Goal: Task Accomplishment & Management: Manage account settings

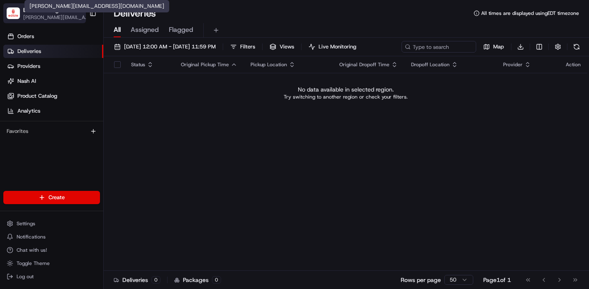
click at [48, 15] on span "[PERSON_NAME][EMAIL_ADDRESS][DOMAIN_NAME]" at bounding box center [57, 17] width 68 height 7
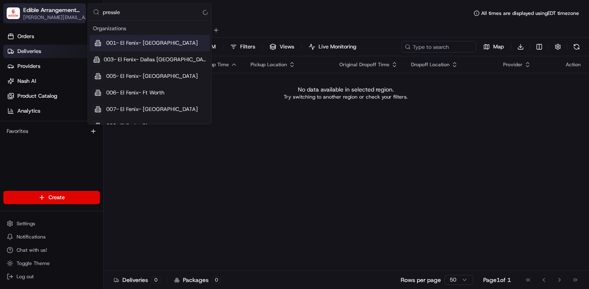
type input "[PERSON_NAME]"
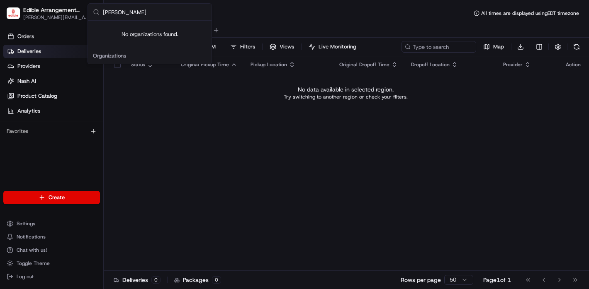
click at [125, 11] on input "[PERSON_NAME]" at bounding box center [155, 12] width 104 height 17
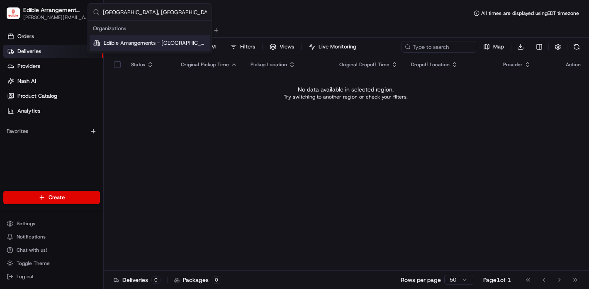
type input "[GEOGRAPHIC_DATA], [GEOGRAPHIC_DATA]"
click at [139, 37] on div "Edible Arrangements - [GEOGRAPHIC_DATA], [GEOGRAPHIC_DATA]" at bounding box center [150, 43] width 120 height 17
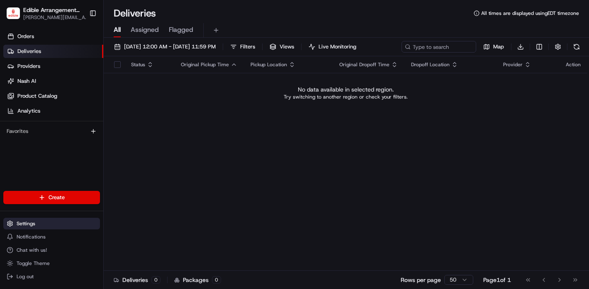
click at [34, 222] on span "Settings" at bounding box center [26, 224] width 19 height 7
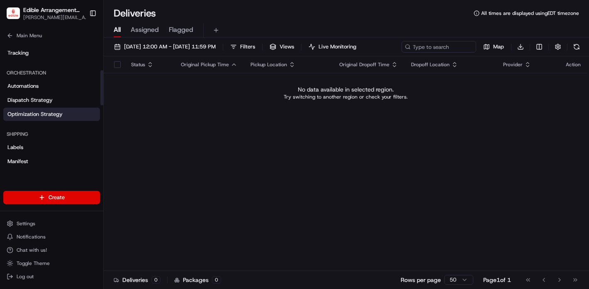
scroll to position [100, 0]
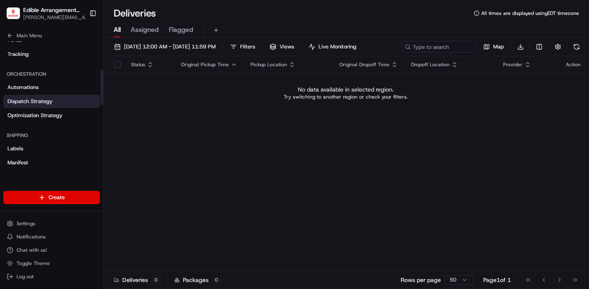
click at [38, 101] on span "Dispatch Strategy" at bounding box center [29, 101] width 45 height 7
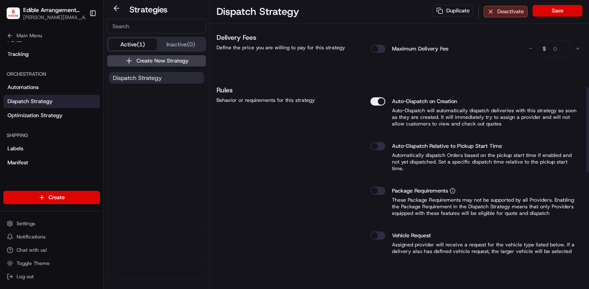
scroll to position [306, 0]
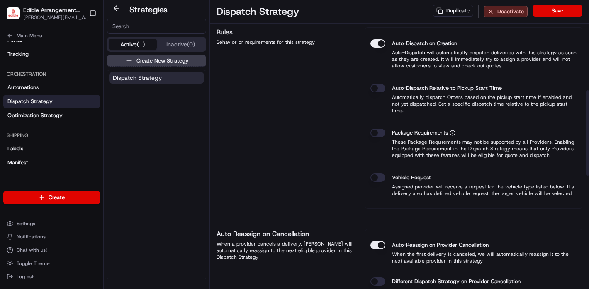
click at [380, 174] on button "Vehicle Request" at bounding box center [377, 178] width 15 height 8
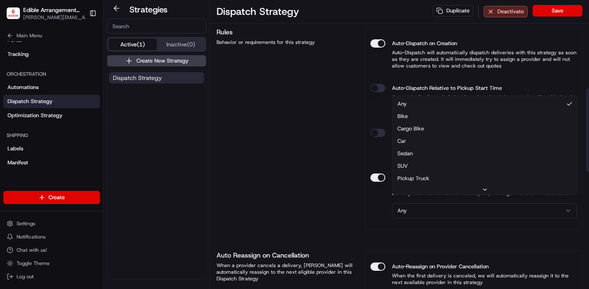
click at [421, 204] on html "Edible Arrangements - [GEOGRAPHIC_DATA], [GEOGRAPHIC_DATA] [EMAIL_ADDRESS][DOMA…" at bounding box center [294, 144] width 589 height 289
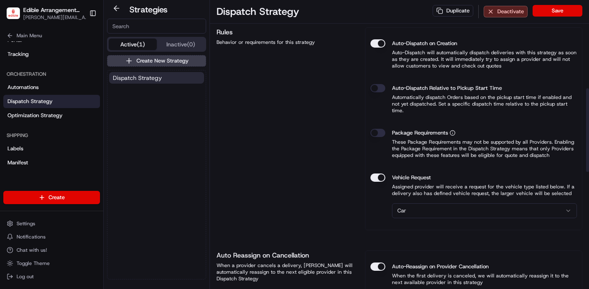
click at [553, 12] on button "Save" at bounding box center [557, 11] width 50 height 12
click at [557, 11] on button "Save" at bounding box center [557, 11] width 50 height 12
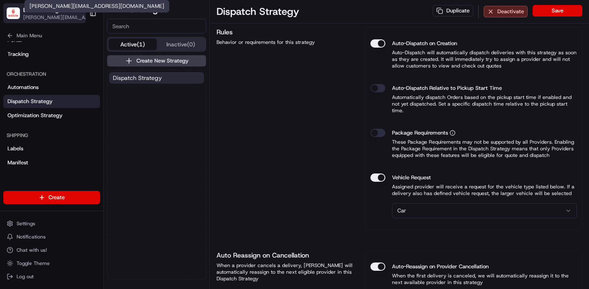
click at [49, 17] on span "[PERSON_NAME][EMAIL_ADDRESS][DOMAIN_NAME]" at bounding box center [57, 17] width 68 height 7
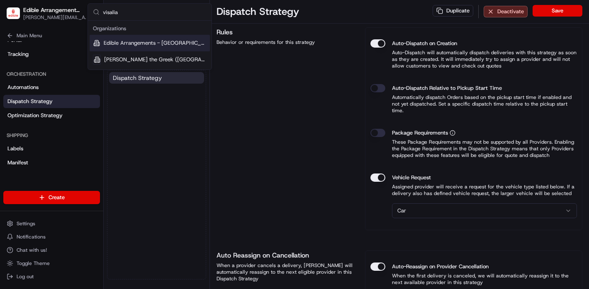
type input "visalia"
click at [133, 46] on span "Edible Arrangements - [GEOGRAPHIC_DATA], [GEOGRAPHIC_DATA]" at bounding box center [155, 42] width 103 height 7
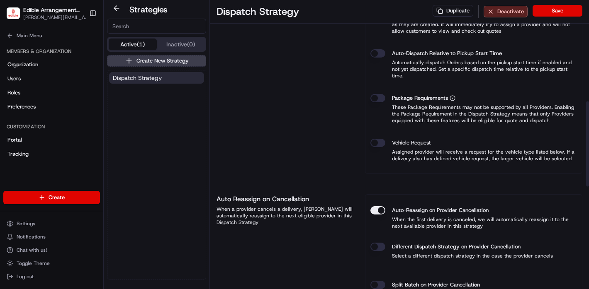
scroll to position [335, 0]
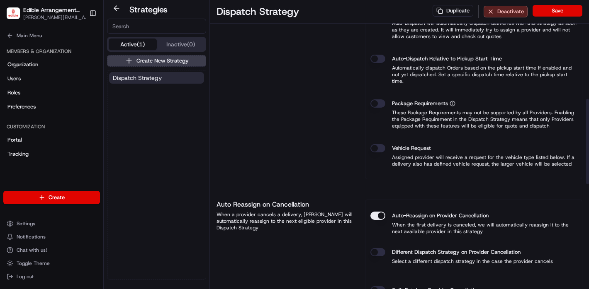
click at [374, 144] on button "Vehicle Request" at bounding box center [377, 148] width 15 height 8
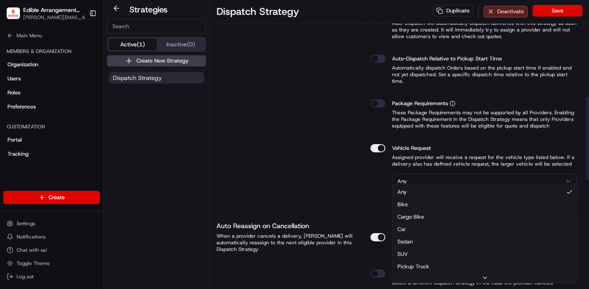
click at [420, 175] on html "Edible Arrangements - Visalia, [GEOGRAPHIC_DATA] [EMAIL_ADDRESS][DOMAIN_NAME] T…" at bounding box center [294, 144] width 589 height 289
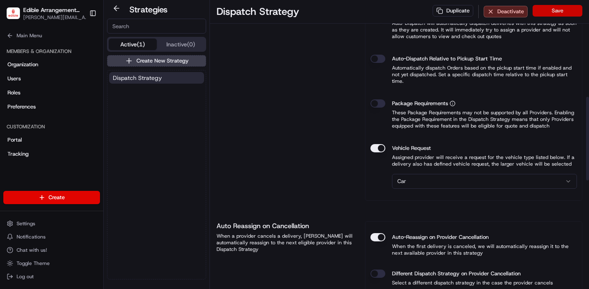
click at [552, 14] on button "Save" at bounding box center [557, 11] width 50 height 12
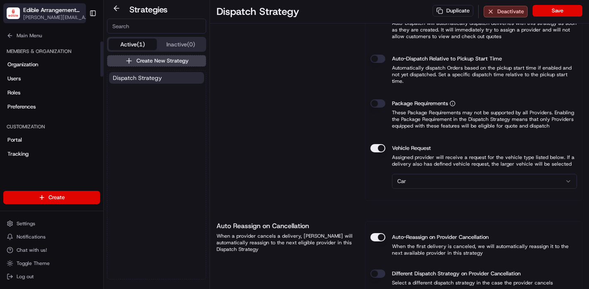
click at [45, 15] on span "[PERSON_NAME][EMAIL_ADDRESS][DOMAIN_NAME]" at bounding box center [57, 17] width 68 height 7
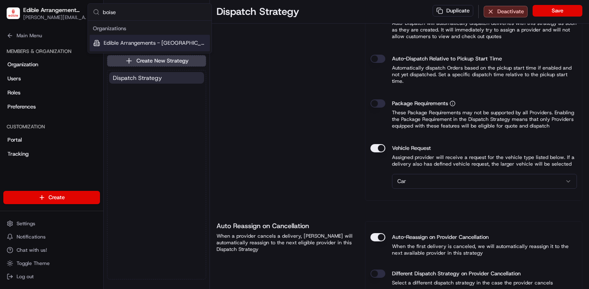
type input "boise"
click at [141, 40] on span "Edible Arrangements - [GEOGRAPHIC_DATA], [GEOGRAPHIC_DATA]" at bounding box center [155, 42] width 103 height 7
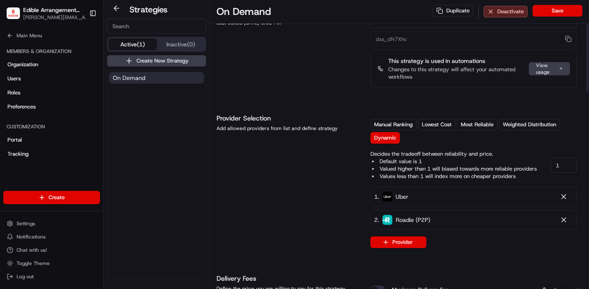
scroll to position [32, 0]
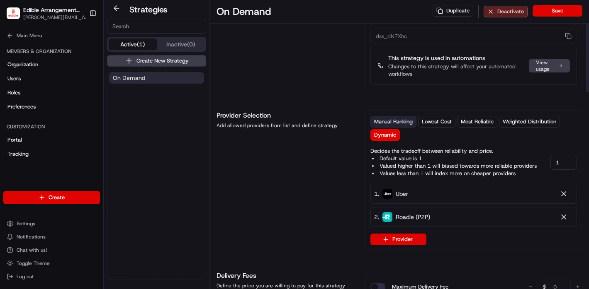
click at [384, 122] on span "Manual Ranking" at bounding box center [393, 121] width 39 height 7
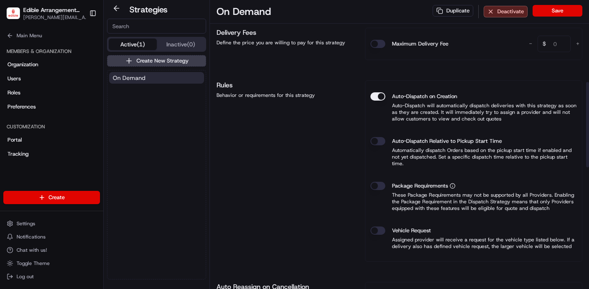
scroll to position [292, 0]
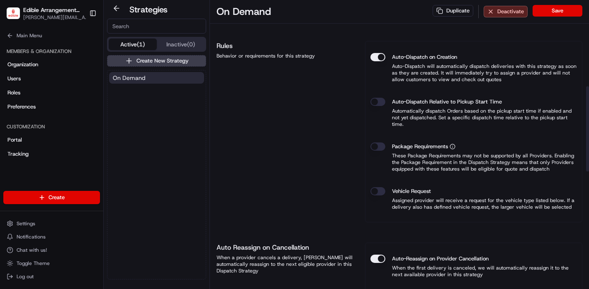
click at [382, 187] on button "Vehicle Request" at bounding box center [377, 191] width 15 height 8
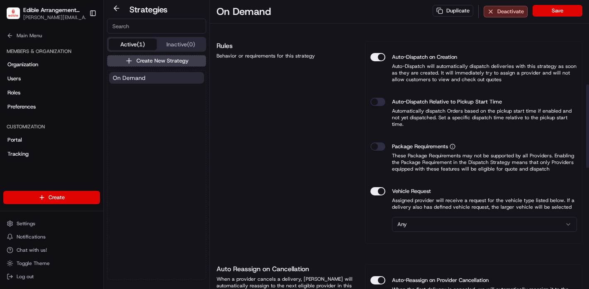
drag, startPoint x: 404, startPoint y: 206, endPoint x: 407, endPoint y: 209, distance: 4.4
click at [404, 207] on div "Vehicle Request Assigned provider will receive a request for the vehicle type l…" at bounding box center [473, 199] width 206 height 36
click at [414, 217] on html "Edible Arrangements - Boise, ID [EMAIL_ADDRESS][DOMAIN_NAME] Toggle Sidebar Ord…" at bounding box center [294, 144] width 589 height 289
click at [550, 13] on button "Save" at bounding box center [557, 11] width 50 height 12
click at [548, 13] on button "Save" at bounding box center [557, 11] width 50 height 12
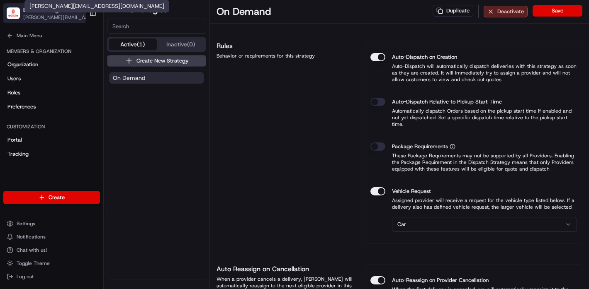
click at [43, 18] on span "[PERSON_NAME][EMAIL_ADDRESS][DOMAIN_NAME]" at bounding box center [57, 17] width 68 height 7
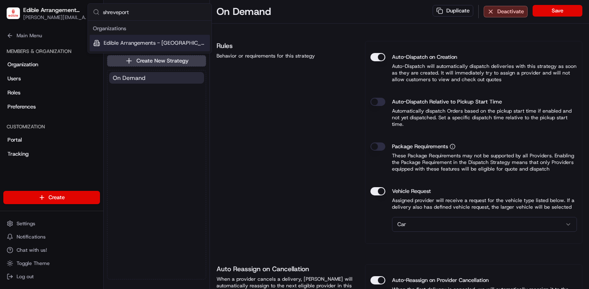
type input "shreveport"
click at [136, 40] on span "Edible Arrangements - [GEOGRAPHIC_DATA], [GEOGRAPHIC_DATA]" at bounding box center [155, 42] width 103 height 7
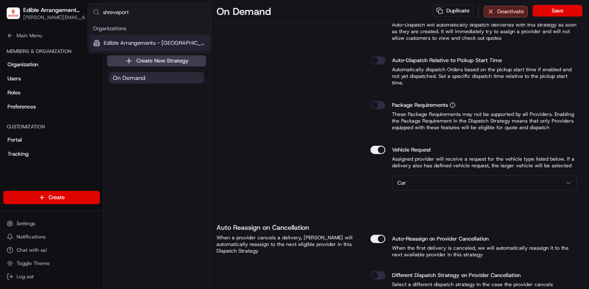
scroll to position [251, 0]
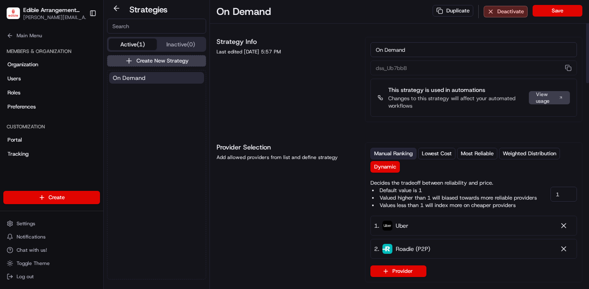
click at [395, 153] on span "Manual Ranking" at bounding box center [393, 153] width 39 height 7
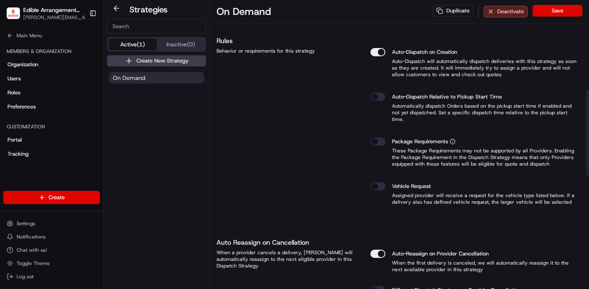
scroll to position [310, 0]
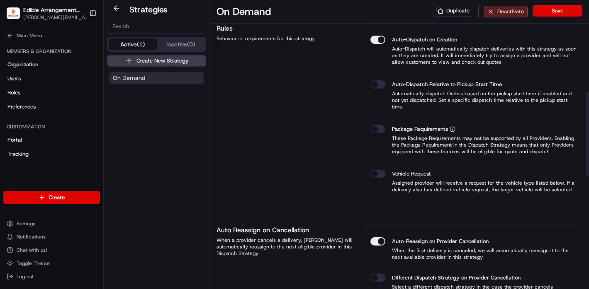
click at [379, 170] on button "Vehicle Request" at bounding box center [377, 174] width 15 height 8
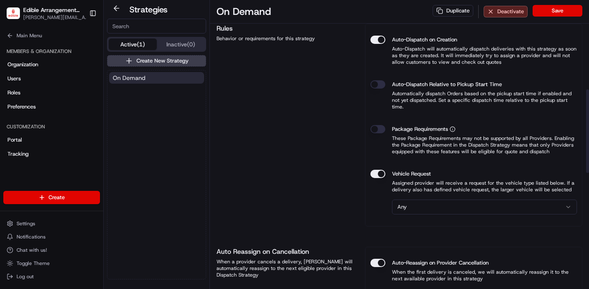
click at [416, 198] on html "Edible Arrangements - Shreveport, [GEOGRAPHIC_DATA] [EMAIL_ADDRESS][DOMAIN_NAME…" at bounding box center [294, 144] width 589 height 289
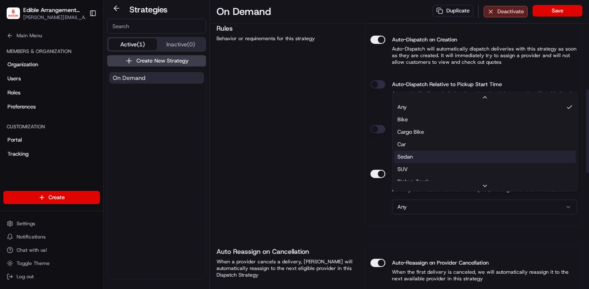
scroll to position [0, 0]
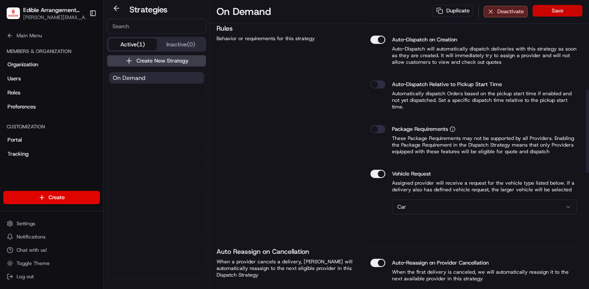
click at [550, 12] on button "Save" at bounding box center [557, 11] width 50 height 12
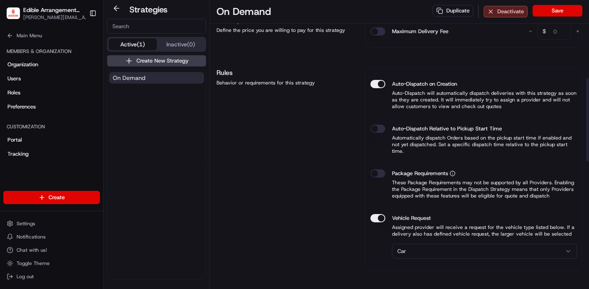
scroll to position [265, 0]
click at [551, 10] on button "Save" at bounding box center [557, 11] width 50 height 12
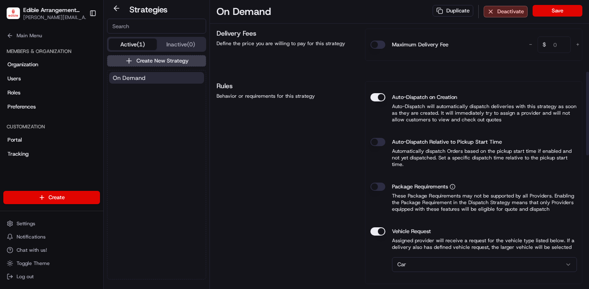
scroll to position [248, 0]
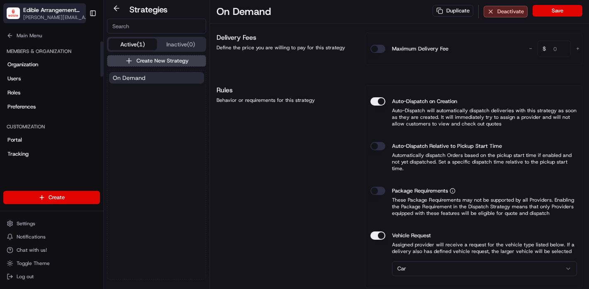
click at [58, 20] on span "[PERSON_NAME][EMAIL_ADDRESS][DOMAIN_NAME]" at bounding box center [57, 17] width 68 height 7
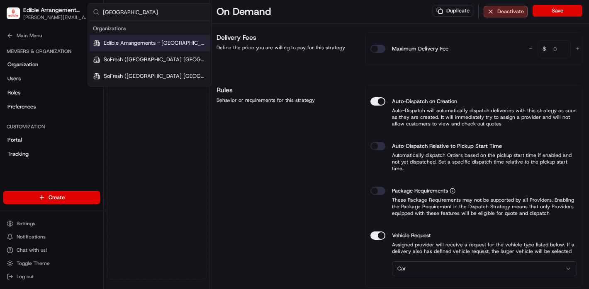
type input "[GEOGRAPHIC_DATA]"
click at [145, 46] on span "Edible Arrangements - [GEOGRAPHIC_DATA], [GEOGRAPHIC_DATA]" at bounding box center [155, 42] width 103 height 7
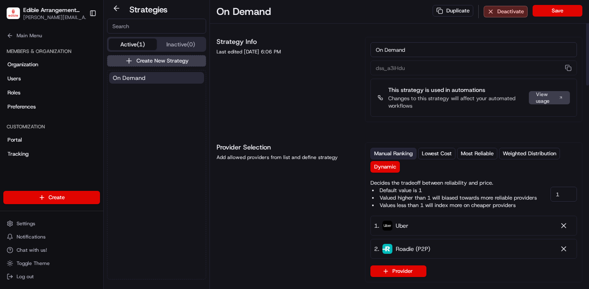
scroll to position [13, 0]
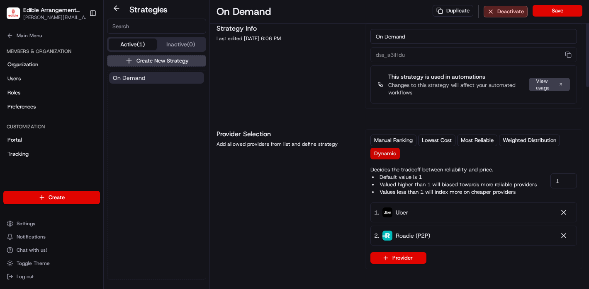
click at [388, 148] on button "Dynamic" at bounding box center [384, 154] width 29 height 12
drag, startPoint x: 389, startPoint y: 141, endPoint x: 385, endPoint y: 143, distance: 4.3
click at [389, 141] on span "Manual Ranking" at bounding box center [393, 140] width 39 height 7
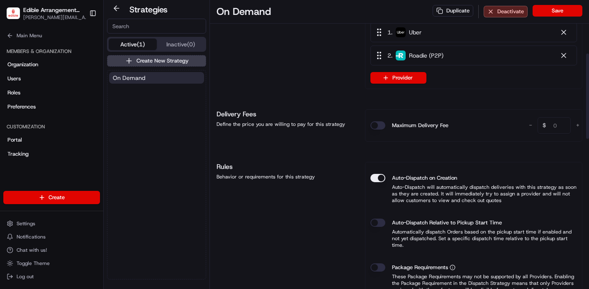
scroll to position [276, 0]
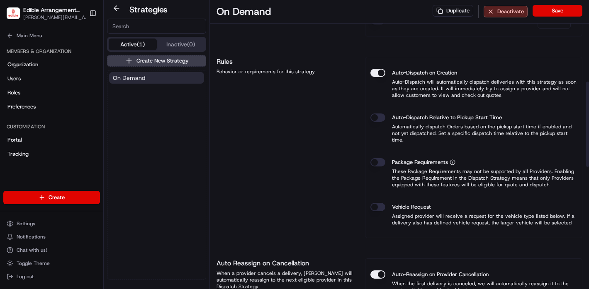
click at [379, 203] on button "Vehicle Request" at bounding box center [377, 207] width 15 height 8
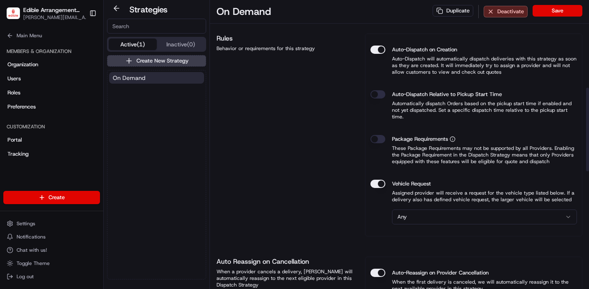
scroll to position [304, 0]
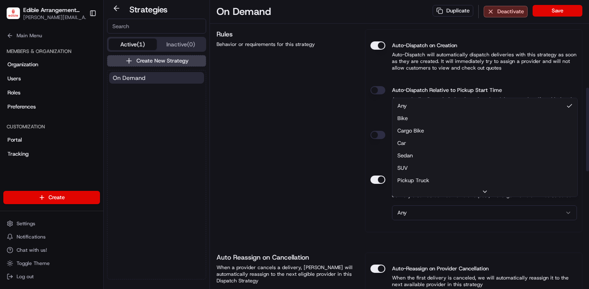
click at [424, 208] on html "Edible Arrangements - [GEOGRAPHIC_DATA], [GEOGRAPHIC_DATA] [EMAIL_ADDRESS][DOMA…" at bounding box center [294, 144] width 589 height 289
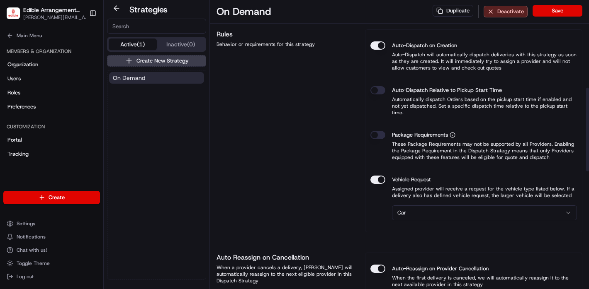
click at [546, 10] on button "Save" at bounding box center [557, 11] width 50 height 12
click at [35, 16] on span "[PERSON_NAME][EMAIL_ADDRESS][DOMAIN_NAME]" at bounding box center [57, 17] width 68 height 7
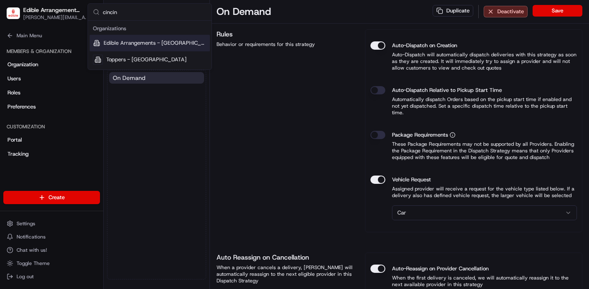
type input "cincin"
click at [160, 43] on span "Edible Arrangements - [GEOGRAPHIC_DATA], [GEOGRAPHIC_DATA]" at bounding box center [155, 42] width 103 height 7
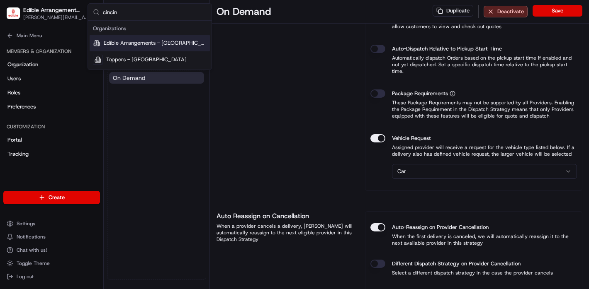
scroll to position [262, 0]
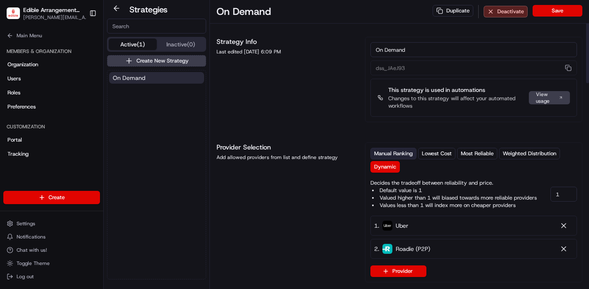
click at [383, 150] on span "Manual Ranking" at bounding box center [393, 153] width 39 height 7
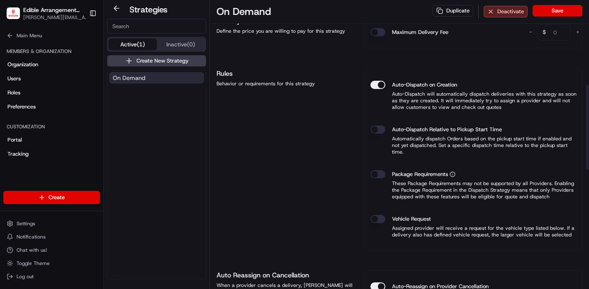
scroll to position [325, 0]
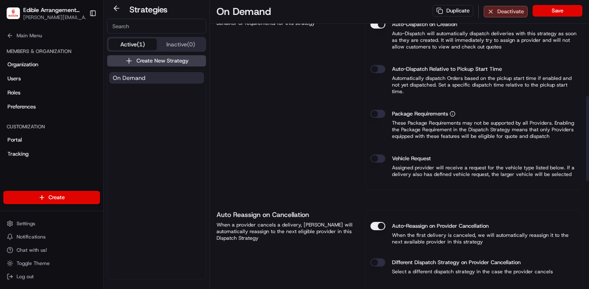
click at [380, 155] on button "Vehicle Request" at bounding box center [377, 159] width 15 height 8
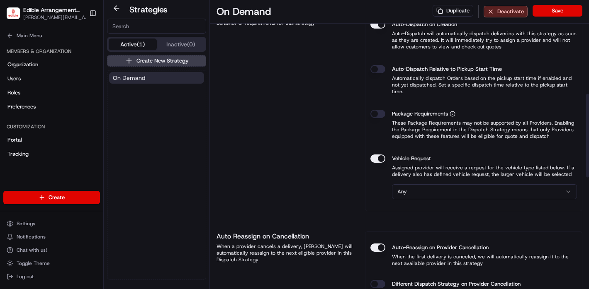
click at [418, 183] on html "Edible Arrangements - [GEOGRAPHIC_DATA], [GEOGRAPHIC_DATA] [EMAIL_ADDRESS][DOMA…" at bounding box center [294, 144] width 589 height 289
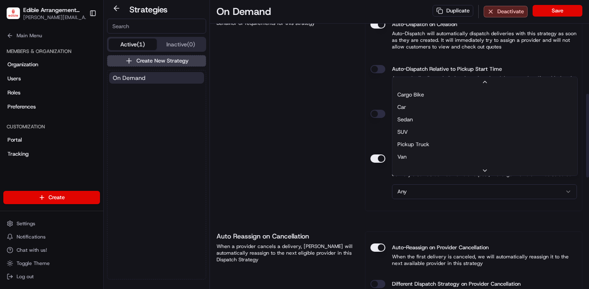
scroll to position [27, 0]
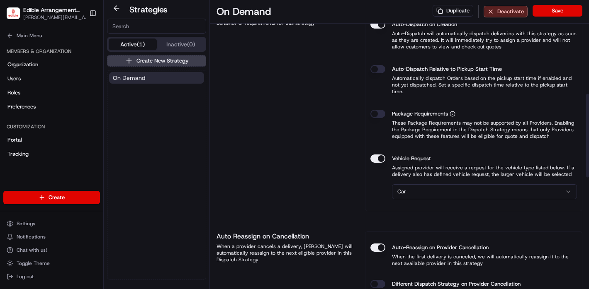
click at [550, 14] on button "Save" at bounding box center [557, 11] width 50 height 12
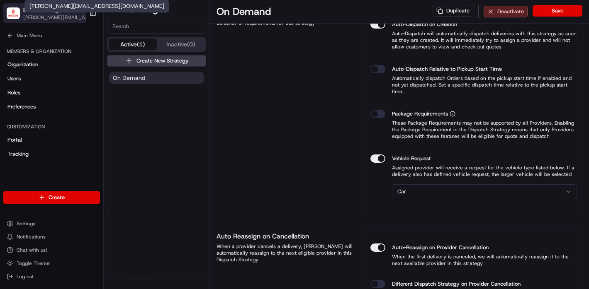
click at [48, 15] on span "[PERSON_NAME][EMAIL_ADDRESS][DOMAIN_NAME]" at bounding box center [57, 17] width 68 height 7
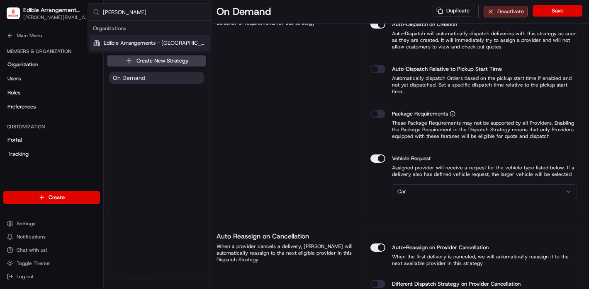
type input "[PERSON_NAME]"
click at [187, 46] on span "Edible Arrangements - [GEOGRAPHIC_DATA], [GEOGRAPHIC_DATA]" at bounding box center [155, 42] width 103 height 7
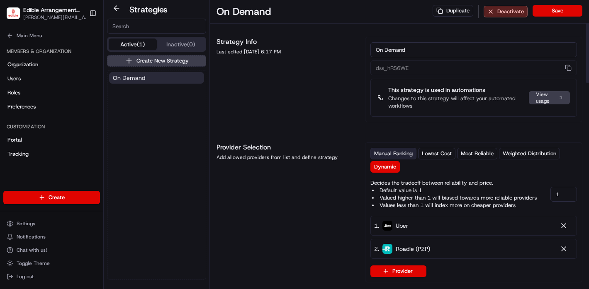
click at [385, 153] on span "Manual Ranking" at bounding box center [393, 153] width 39 height 7
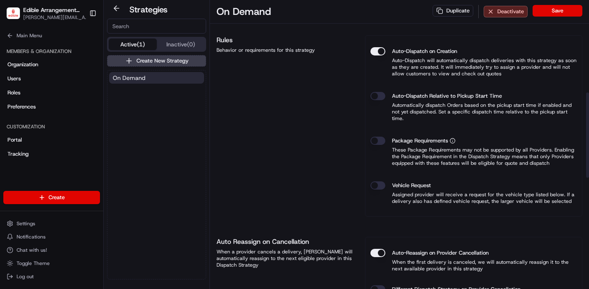
scroll to position [313, 0]
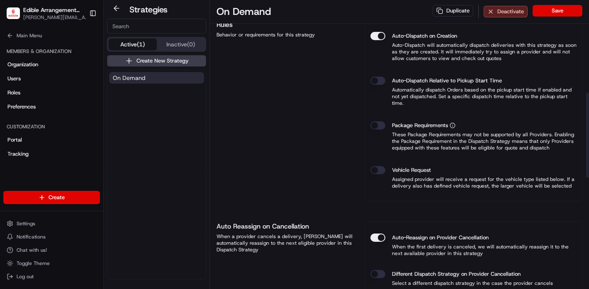
click at [377, 166] on button "Vehicle Request" at bounding box center [377, 170] width 15 height 8
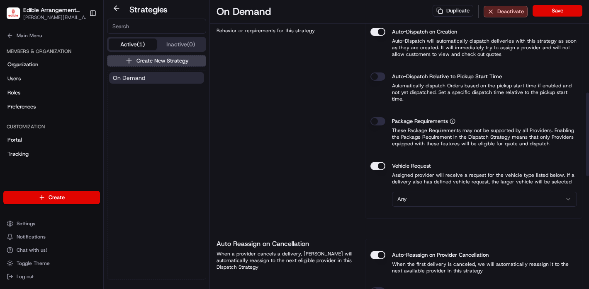
scroll to position [321, 0]
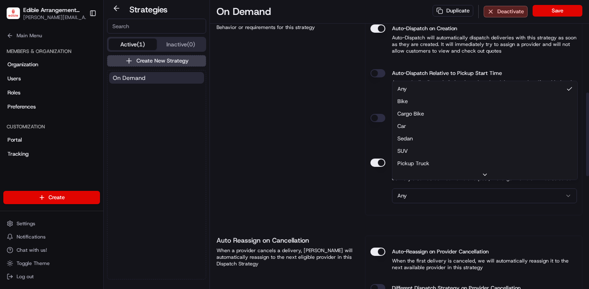
click at [417, 186] on html "Edible Arrangements - [GEOGRAPHIC_DATA], [GEOGRAPHIC_DATA] [EMAIL_ADDRESS][DOMA…" at bounding box center [294, 144] width 589 height 289
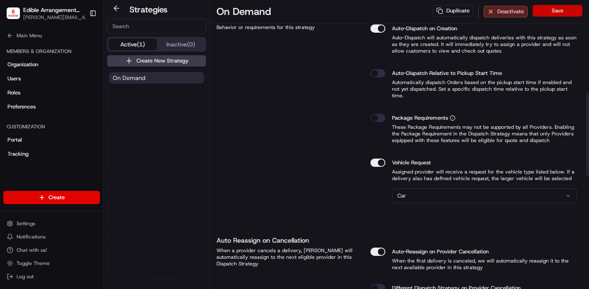
click at [558, 6] on button "Save" at bounding box center [557, 11] width 50 height 12
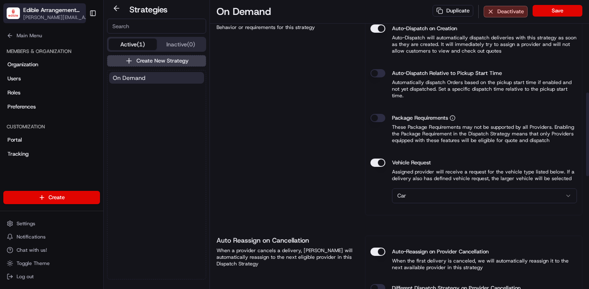
click at [49, 21] on button "Edible Arrangements - [GEOGRAPHIC_DATA], [GEOGRAPHIC_DATA] [EMAIL_ADDRESS][DOMA…" at bounding box center [44, 13] width 82 height 20
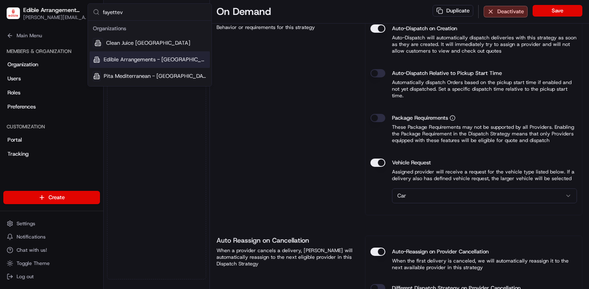
type input "fayettev"
click at [127, 61] on span "Edible Arrangements - [GEOGRAPHIC_DATA], [GEOGRAPHIC_DATA]" at bounding box center [155, 59] width 103 height 7
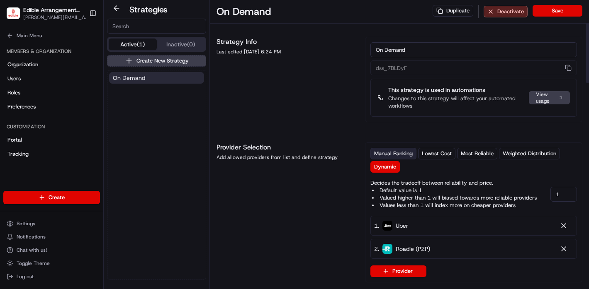
drag, startPoint x: 387, startPoint y: 158, endPoint x: 379, endPoint y: 158, distance: 7.9
click at [387, 158] on button "Manual Ranking" at bounding box center [393, 154] width 46 height 12
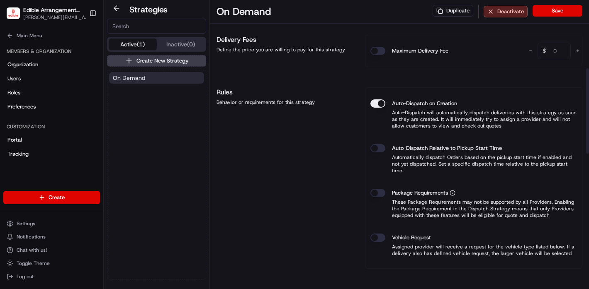
scroll to position [259, 0]
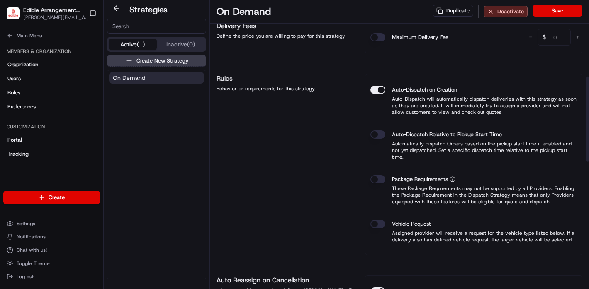
click at [380, 220] on button "Vehicle Request" at bounding box center [377, 224] width 15 height 8
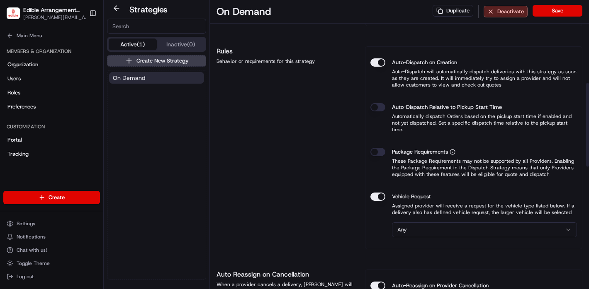
scroll to position [294, 0]
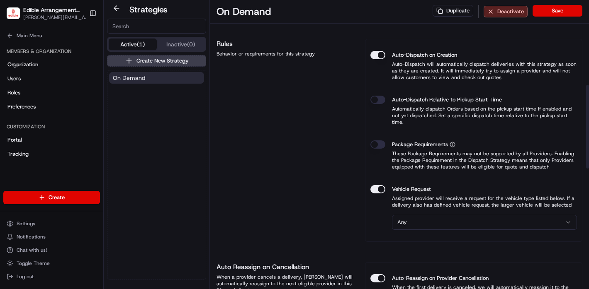
click at [422, 217] on html "Edible Arrangements - [GEOGRAPHIC_DATA], [GEOGRAPHIC_DATA] [EMAIL_ADDRESS][DOMA…" at bounding box center [294, 144] width 589 height 289
click at [549, 12] on button "Save" at bounding box center [557, 11] width 50 height 12
click at [41, 17] on span "[PERSON_NAME][EMAIL_ADDRESS][DOMAIN_NAME]" at bounding box center [57, 17] width 68 height 7
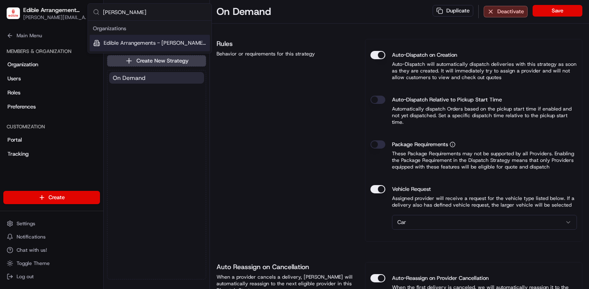
type input "[PERSON_NAME]"
click at [165, 41] on span "Edible Arrangements - [PERSON_NAME][GEOGRAPHIC_DATA], [GEOGRAPHIC_DATA]" at bounding box center [155, 42] width 103 height 7
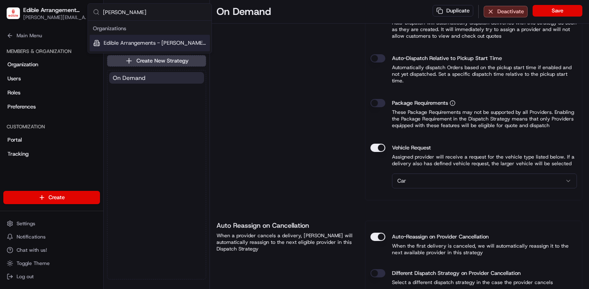
scroll to position [253, 0]
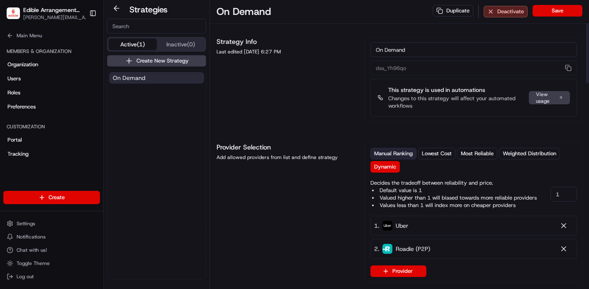
drag, startPoint x: 391, startPoint y: 157, endPoint x: 386, endPoint y: 156, distance: 5.0
click at [391, 157] on span "Manual Ranking" at bounding box center [393, 153] width 39 height 7
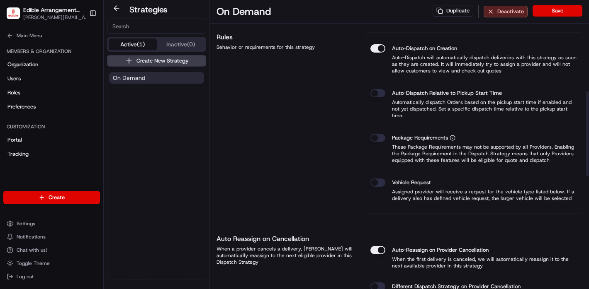
scroll to position [329, 0]
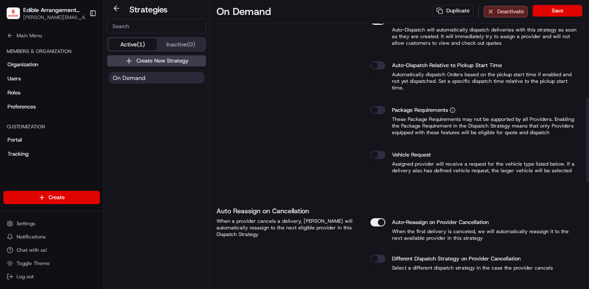
click at [373, 151] on button "Vehicle Request" at bounding box center [377, 155] width 15 height 8
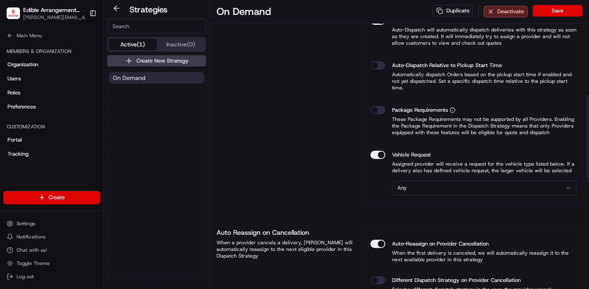
click at [470, 179] on html "Edible Arrangements - [PERSON_NAME][GEOGRAPHIC_DATA], [GEOGRAPHIC_DATA] [EMAIL_…" at bounding box center [294, 144] width 589 height 289
click at [560, 12] on button "Save" at bounding box center [557, 11] width 50 height 12
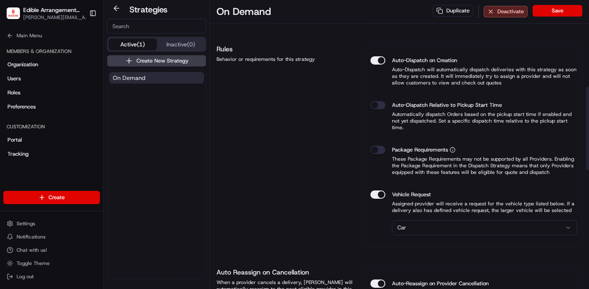
scroll to position [281, 0]
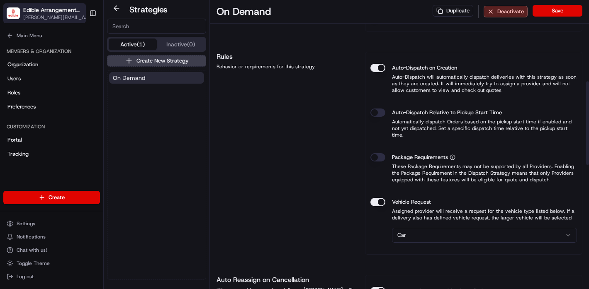
click at [56, 18] on span "[PERSON_NAME][EMAIL_ADDRESS][DOMAIN_NAME]" at bounding box center [57, 17] width 68 height 7
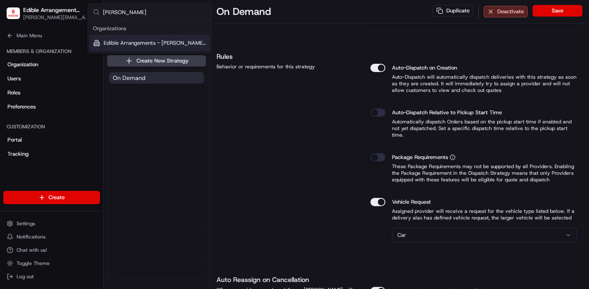
type input "[PERSON_NAME]"
click at [154, 43] on span "Edible Arrangements - [PERSON_NAME][GEOGRAPHIC_DATA], [GEOGRAPHIC_DATA]" at bounding box center [155, 42] width 103 height 7
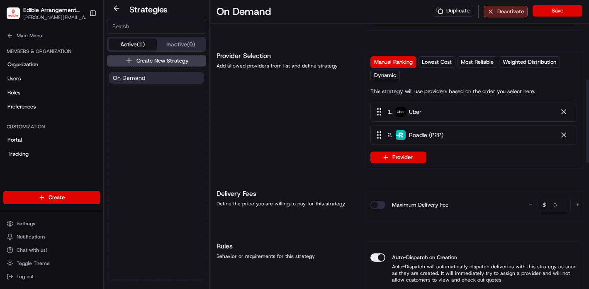
scroll to position [1, 0]
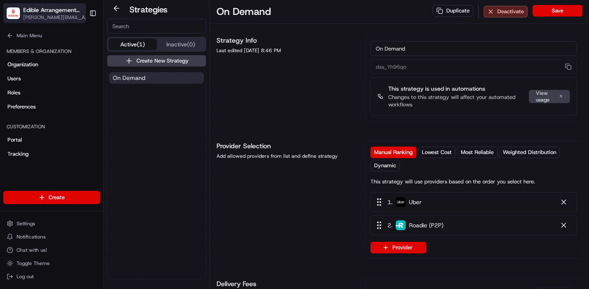
click at [43, 15] on span "[PERSON_NAME][EMAIL_ADDRESS][DOMAIN_NAME]" at bounding box center [57, 17] width 68 height 7
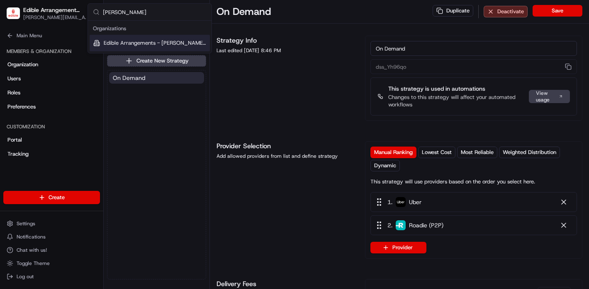
click at [143, 12] on input "[PERSON_NAME]" at bounding box center [155, 12] width 104 height 17
type input "[GEOGRAPHIC_DATA]"
click at [171, 45] on span "Edible Arrangements - [GEOGRAPHIC_DATA], [GEOGRAPHIC_DATA]" at bounding box center [155, 42] width 103 height 7
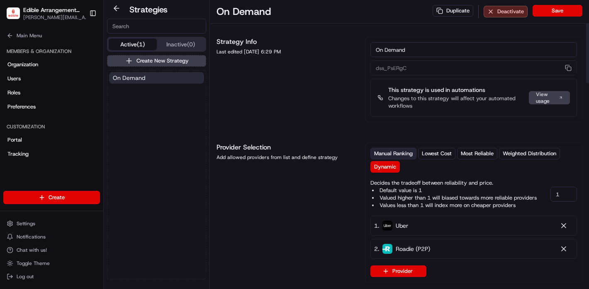
click at [388, 156] on span "Manual Ranking" at bounding box center [393, 153] width 39 height 7
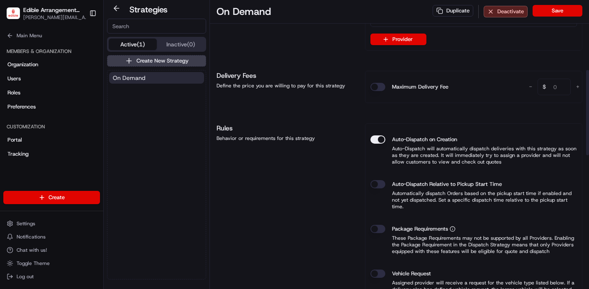
scroll to position [362, 0]
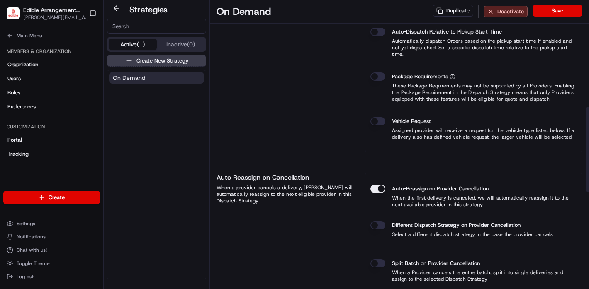
click at [370, 117] on div "Vehicle Request" at bounding box center [473, 121] width 206 height 8
click at [380, 117] on button "Vehicle Request" at bounding box center [377, 121] width 15 height 8
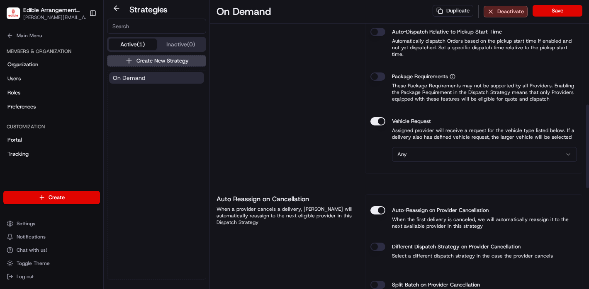
click at [425, 147] on html "Edible Arrangements - [GEOGRAPHIC_DATA], [GEOGRAPHIC_DATA] [EMAIL_ADDRESS][DOMA…" at bounding box center [294, 144] width 589 height 289
drag, startPoint x: 550, startPoint y: 12, endPoint x: 524, endPoint y: 21, distance: 27.0
click at [550, 12] on button "Save" at bounding box center [557, 11] width 50 height 12
click at [65, 19] on span "[PERSON_NAME][EMAIL_ADDRESS][DOMAIN_NAME]" at bounding box center [57, 17] width 68 height 7
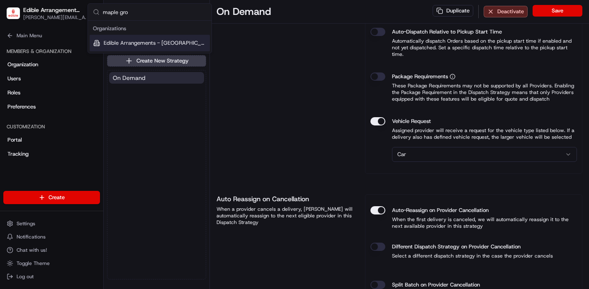
type input "maple gro"
click at [155, 45] on span "Edible Arrangements - [GEOGRAPHIC_DATA], [GEOGRAPHIC_DATA]" at bounding box center [155, 42] width 103 height 7
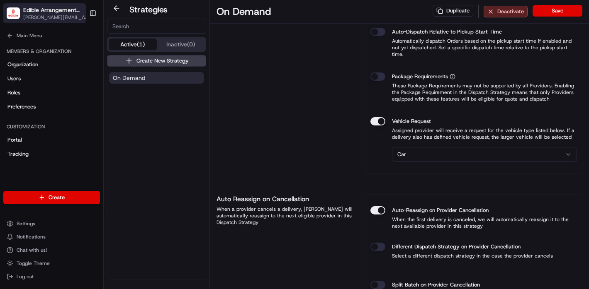
click at [79, 18] on span "[PERSON_NAME][EMAIL_ADDRESS][DOMAIN_NAME]" at bounding box center [57, 17] width 68 height 7
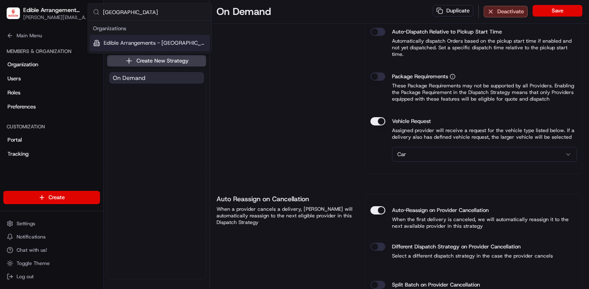
type input "[GEOGRAPHIC_DATA]"
click at [162, 44] on span "Edible Arrangements - [GEOGRAPHIC_DATA], [GEOGRAPHIC_DATA]" at bounding box center [155, 42] width 103 height 7
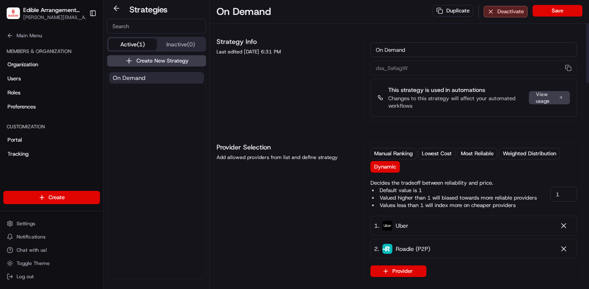
drag, startPoint x: 385, startPoint y: 154, endPoint x: 362, endPoint y: 148, distance: 23.8
click at [383, 154] on span "Manual Ranking" at bounding box center [393, 153] width 39 height 7
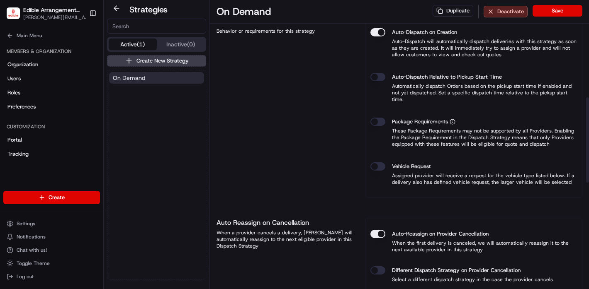
scroll to position [330, 0]
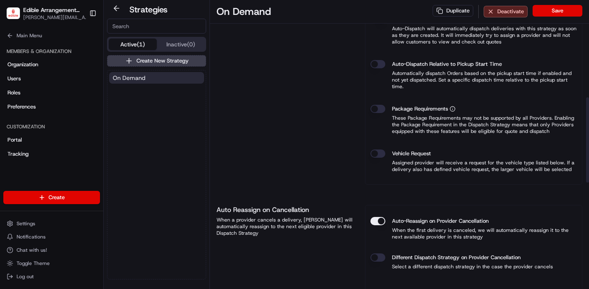
click at [383, 150] on button "Vehicle Request" at bounding box center [377, 154] width 15 height 8
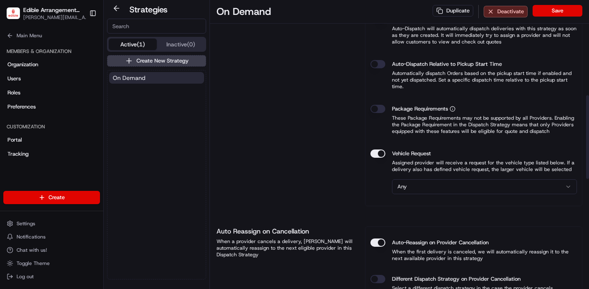
click at [424, 173] on div "Vehicle Request Assigned provider will receive a request for the vehicle type l…" at bounding box center [473, 172] width 206 height 58
click at [427, 177] on html "Edible Arrangements - [GEOGRAPHIC_DATA], [GEOGRAPHIC_DATA] [EMAIL_ADDRESS][DOMA…" at bounding box center [294, 144] width 589 height 289
click at [556, 13] on button "Save" at bounding box center [557, 11] width 50 height 12
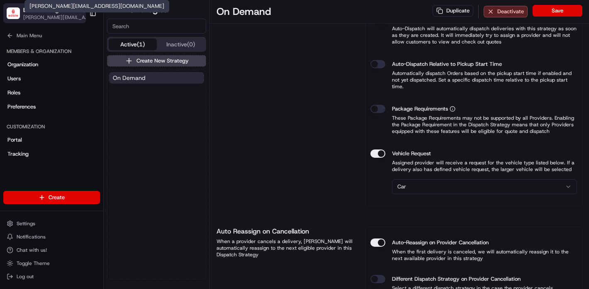
click at [44, 16] on span "[PERSON_NAME][EMAIL_ADDRESS][DOMAIN_NAME]" at bounding box center [57, 17] width 68 height 7
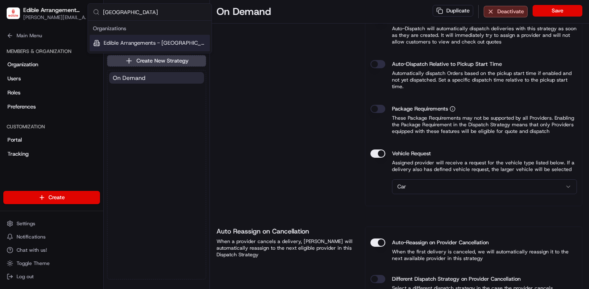
type input "[GEOGRAPHIC_DATA]"
click at [133, 46] on span "Edible Arrangements - [GEOGRAPHIC_DATA], [GEOGRAPHIC_DATA]" at bounding box center [155, 42] width 103 height 7
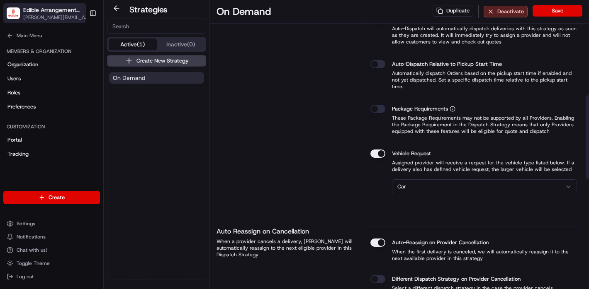
click at [61, 15] on span "[PERSON_NAME][EMAIL_ADDRESS][DOMAIN_NAME]" at bounding box center [57, 17] width 68 height 7
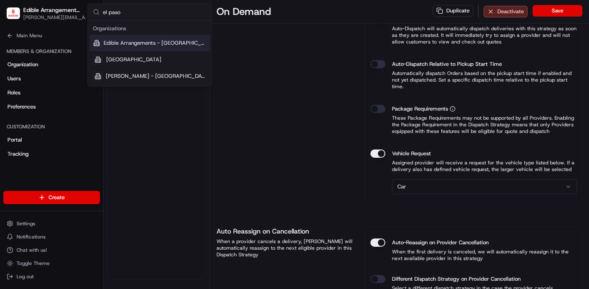
type input "el paso"
click at [162, 43] on span "Edible Arrangements - [GEOGRAPHIC_DATA], [GEOGRAPHIC_DATA]" at bounding box center [155, 42] width 103 height 7
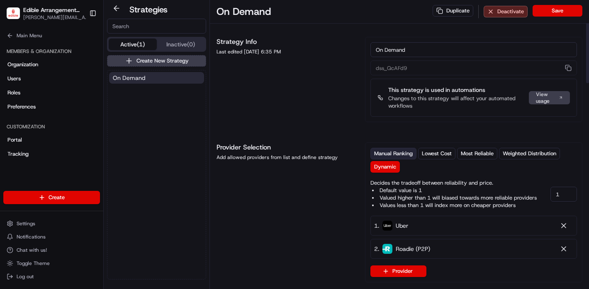
click at [379, 156] on span "Manual Ranking" at bounding box center [393, 153] width 39 height 7
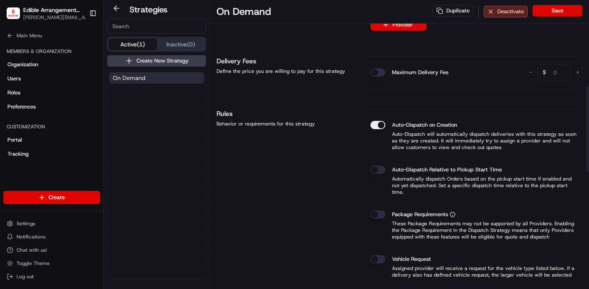
scroll to position [311, 0]
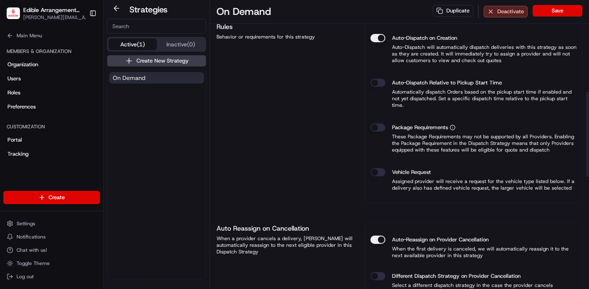
click at [378, 169] on button "Vehicle Request" at bounding box center [377, 172] width 15 height 8
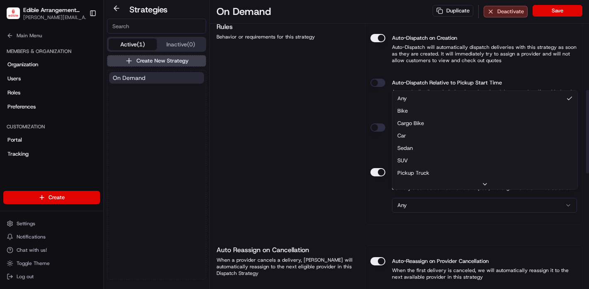
click at [424, 194] on html "Edible Arrangements - [GEOGRAPHIC_DATA], [GEOGRAPHIC_DATA] [EMAIL_ADDRESS][DOMA…" at bounding box center [294, 144] width 589 height 289
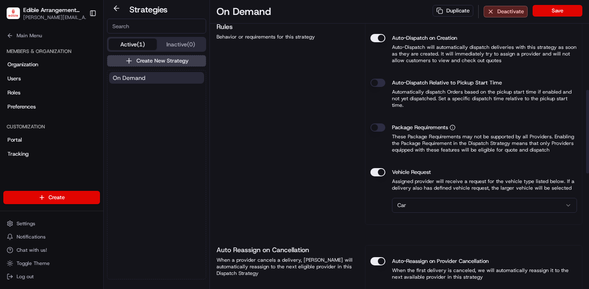
click at [543, 12] on button "Save" at bounding box center [557, 11] width 50 height 12
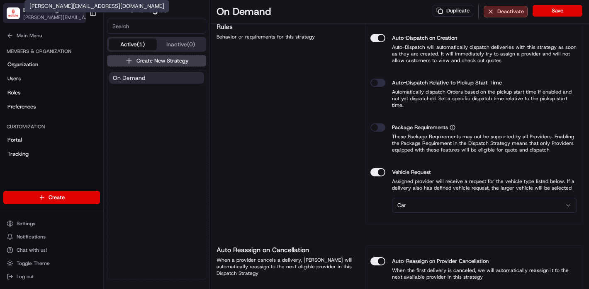
click at [48, 17] on span "[PERSON_NAME][EMAIL_ADDRESS][DOMAIN_NAME]" at bounding box center [57, 17] width 68 height 7
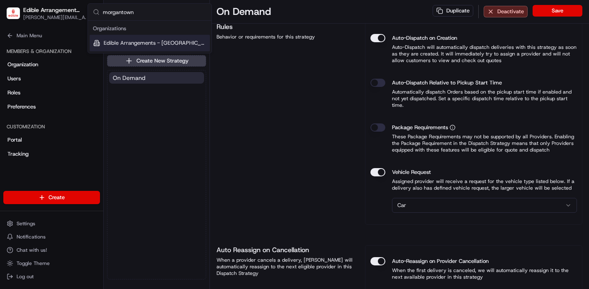
type input "morgantown"
click at [174, 44] on span "Edible Arrangements - [GEOGRAPHIC_DATA], [GEOGRAPHIC_DATA]" at bounding box center [155, 42] width 103 height 7
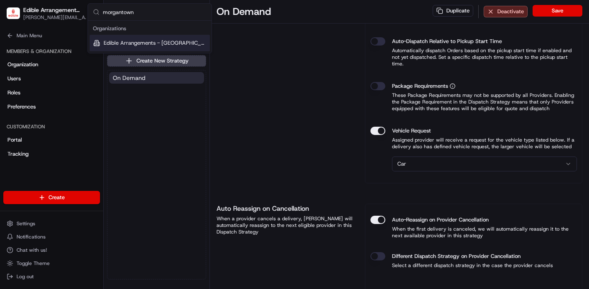
scroll to position [270, 0]
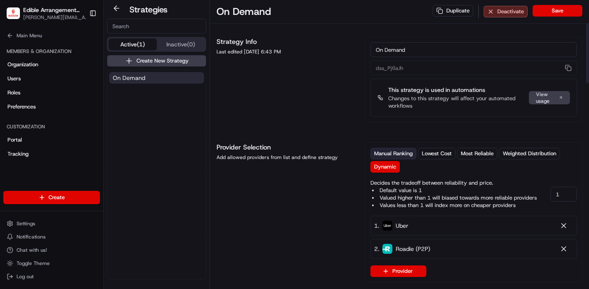
click at [380, 155] on span "Manual Ranking" at bounding box center [393, 153] width 39 height 7
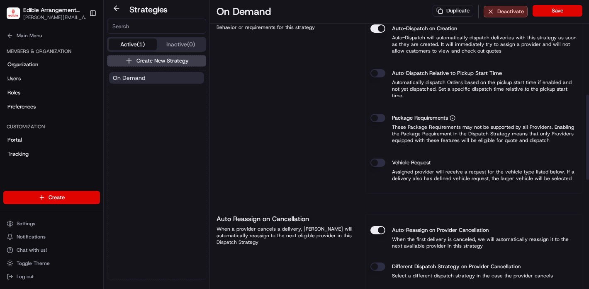
scroll to position [372, 0]
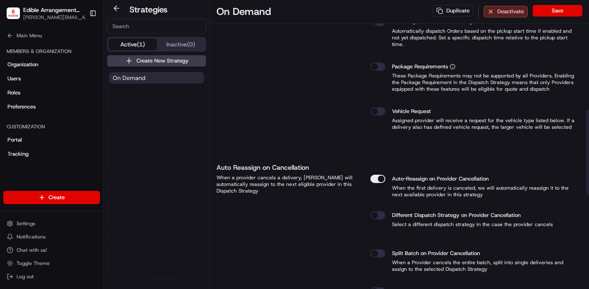
click at [381, 107] on button "Vehicle Request" at bounding box center [377, 111] width 15 height 8
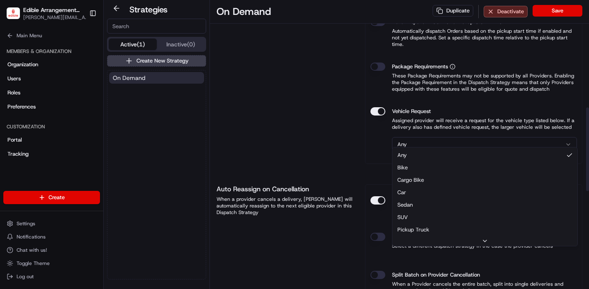
click at [413, 136] on html "Edible Arrangements - [GEOGRAPHIC_DATA], WV [EMAIL_ADDRESS][DOMAIN_NAME] Toggle…" at bounding box center [294, 144] width 589 height 289
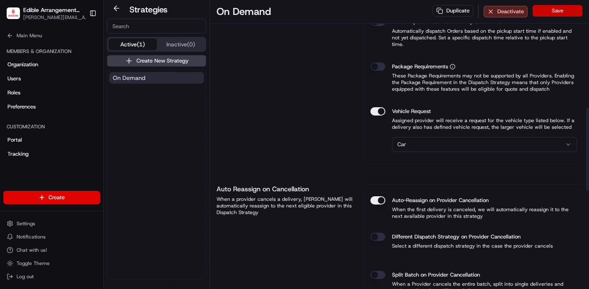
click at [552, 12] on button "Save" at bounding box center [557, 11] width 50 height 12
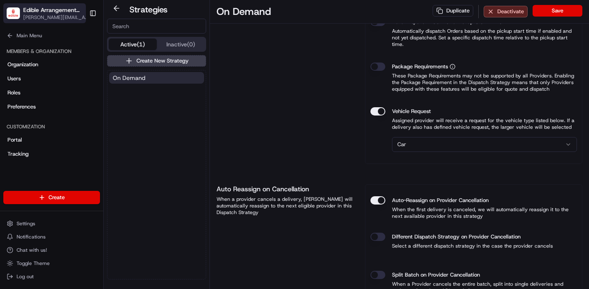
click at [59, 17] on span "[PERSON_NAME][EMAIL_ADDRESS][DOMAIN_NAME]" at bounding box center [57, 17] width 68 height 7
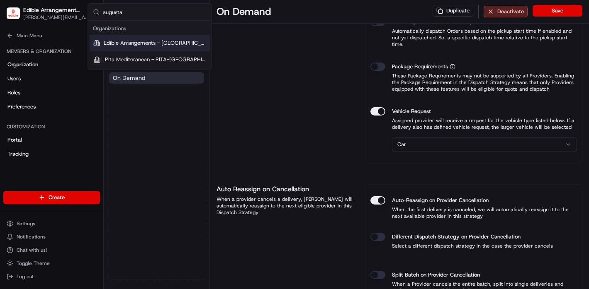
type input "augusta"
click at [148, 42] on span "Edible Arrangements - [GEOGRAPHIC_DATA], [GEOGRAPHIC_DATA]" at bounding box center [155, 42] width 103 height 7
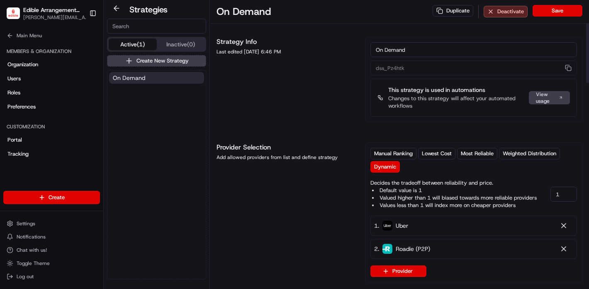
click at [403, 146] on div "Manual Ranking Lowest Cost Most Reliable Weighted Distribution Dynamic Decides …" at bounding box center [473, 213] width 217 height 140
click at [400, 153] on span "Manual Ranking" at bounding box center [393, 153] width 39 height 7
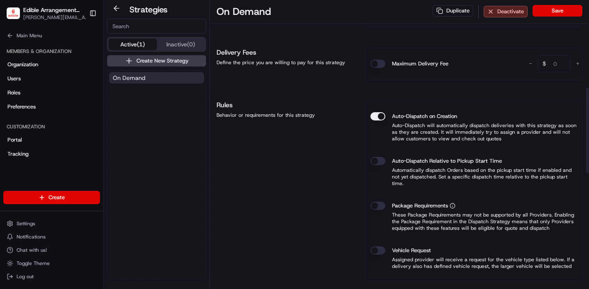
scroll to position [327, 0]
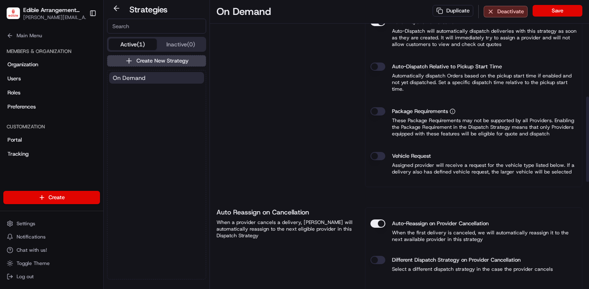
click at [375, 152] on button "Vehicle Request" at bounding box center [377, 156] width 15 height 8
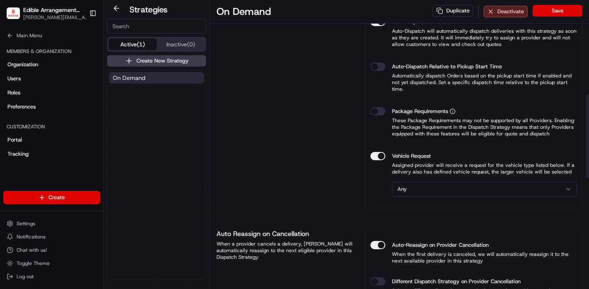
click at [420, 181] on html "Edible Arrangements - [GEOGRAPHIC_DATA], [GEOGRAPHIC_DATA] [EMAIL_ADDRESS][DOMA…" at bounding box center [294, 144] width 589 height 289
click at [552, 13] on button "Save" at bounding box center [557, 11] width 50 height 12
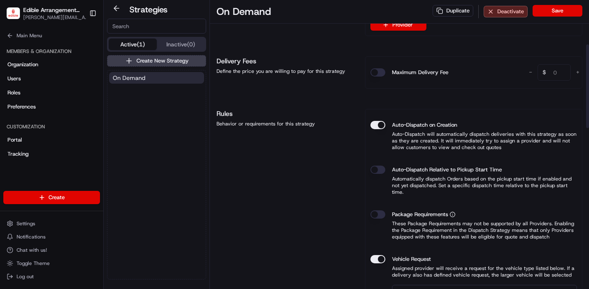
scroll to position [0, 0]
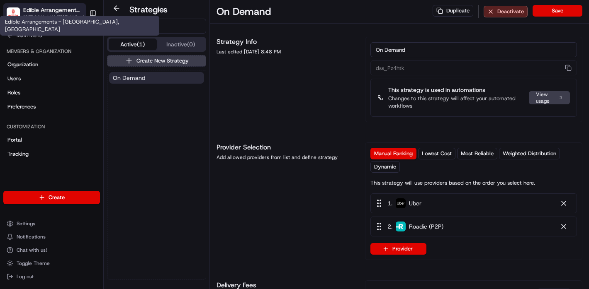
click at [55, 14] on span "Edible Arrangements - [GEOGRAPHIC_DATA], [GEOGRAPHIC_DATA]" at bounding box center [52, 10] width 58 height 8
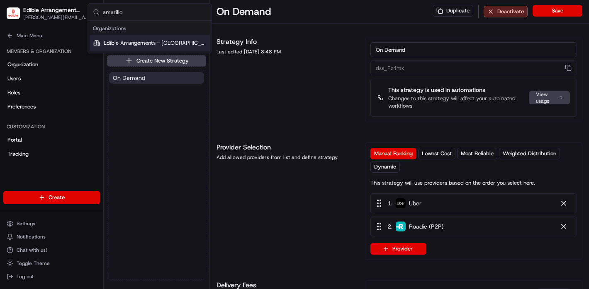
type input "amarillo"
click at [154, 43] on span "Edible Arrangements - [GEOGRAPHIC_DATA], [GEOGRAPHIC_DATA]" at bounding box center [155, 42] width 103 height 7
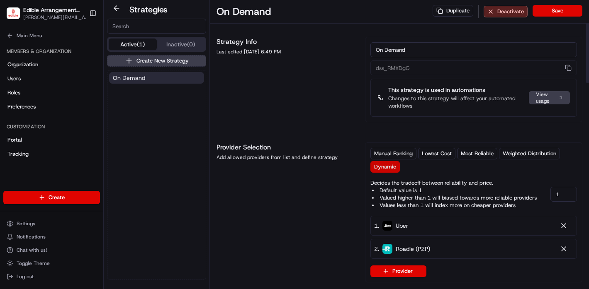
click at [385, 161] on button "Dynamic" at bounding box center [384, 167] width 29 height 12
click at [387, 152] on span "Manual Ranking" at bounding box center [393, 153] width 39 height 7
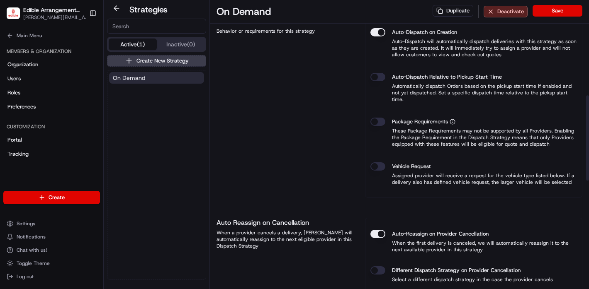
scroll to position [323, 0]
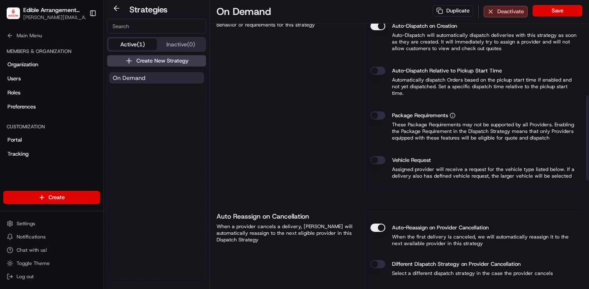
click at [383, 156] on button "Vehicle Request" at bounding box center [377, 160] width 15 height 8
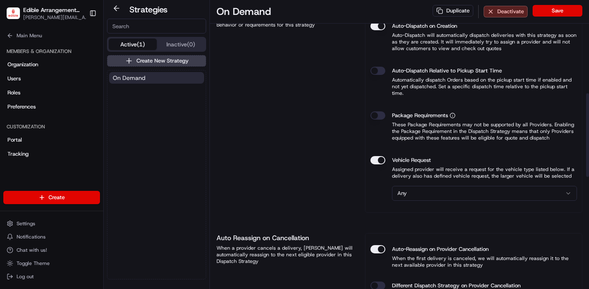
click at [437, 186] on html "Edible Arrangements - [GEOGRAPHIC_DATA], [GEOGRAPHIC_DATA] [EMAIL_ADDRESS][DOMA…" at bounding box center [294, 144] width 589 height 289
click at [548, 14] on button "Save" at bounding box center [557, 11] width 50 height 12
click at [59, 18] on span "[PERSON_NAME][EMAIL_ADDRESS][DOMAIN_NAME]" at bounding box center [57, 17] width 68 height 7
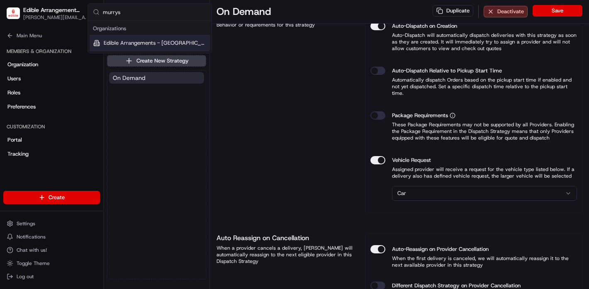
type input "murrys"
click at [131, 39] on span "Edible Arrangements - [GEOGRAPHIC_DATA], [GEOGRAPHIC_DATA]" at bounding box center [155, 42] width 103 height 7
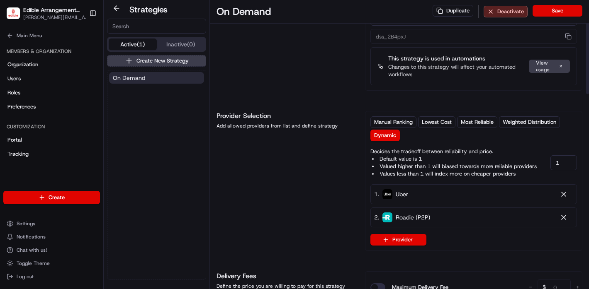
scroll to position [39, 0]
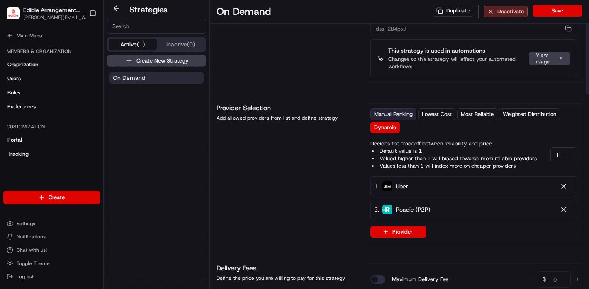
click at [393, 116] on span "Manual Ranking" at bounding box center [393, 114] width 39 height 7
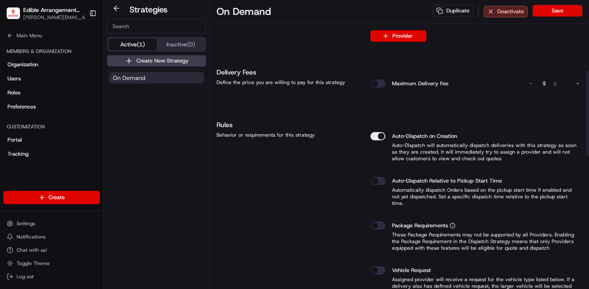
scroll to position [263, 0]
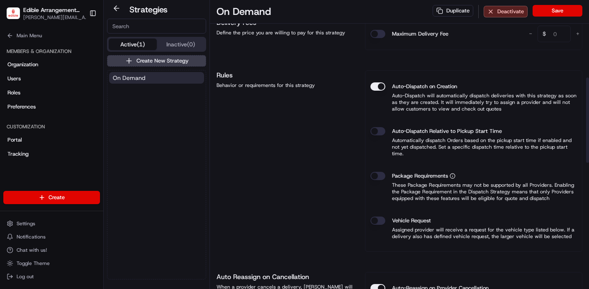
click at [379, 218] on button "Vehicle Request" at bounding box center [377, 221] width 15 height 8
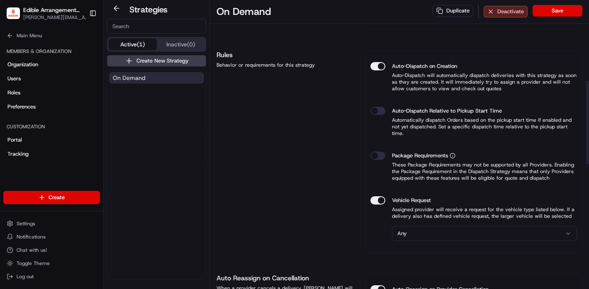
scroll to position [284, 0]
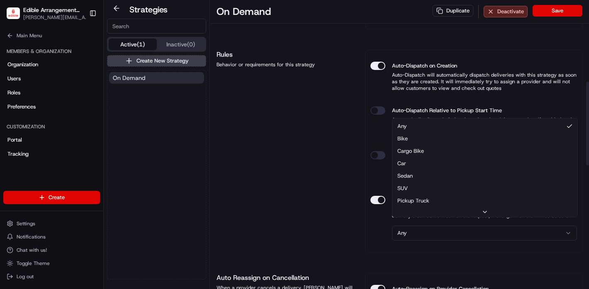
click at [421, 227] on html "Edible Arrangements - [GEOGRAPHIC_DATA], [GEOGRAPHIC_DATA] [EMAIL_ADDRESS][DOMA…" at bounding box center [294, 144] width 589 height 289
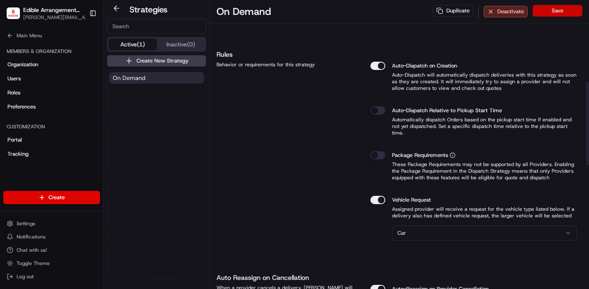
click at [554, 16] on button "Save" at bounding box center [557, 11] width 50 height 12
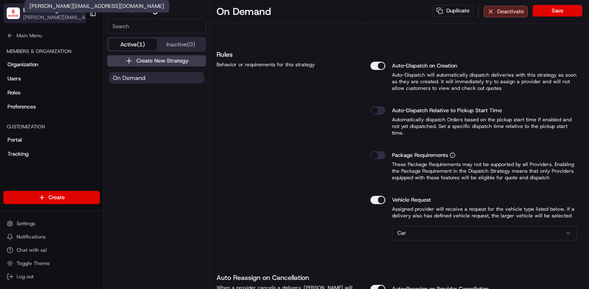
click at [43, 17] on span "[PERSON_NAME][EMAIL_ADDRESS][DOMAIN_NAME]" at bounding box center [57, 17] width 68 height 7
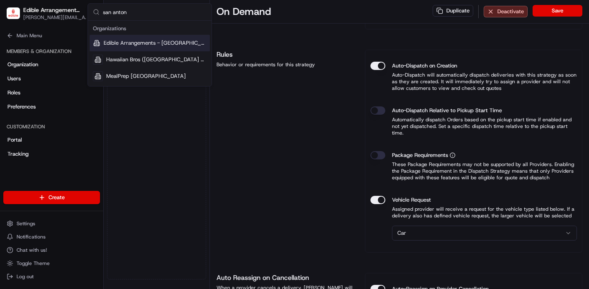
type input "san anton"
click at [143, 44] on span "Edible Arrangements - [GEOGRAPHIC_DATA], [GEOGRAPHIC_DATA]" at bounding box center [155, 42] width 103 height 7
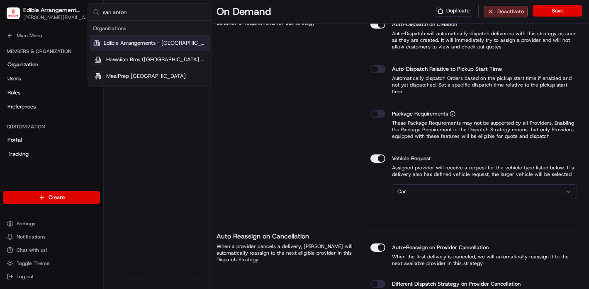
scroll to position [242, 0]
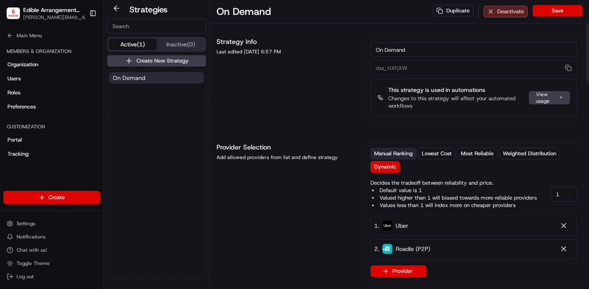
click at [382, 152] on span "Manual Ranking" at bounding box center [393, 153] width 39 height 7
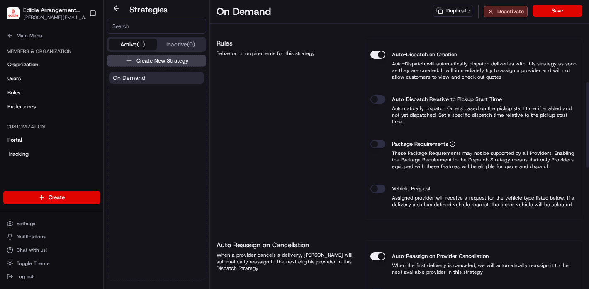
scroll to position [313, 0]
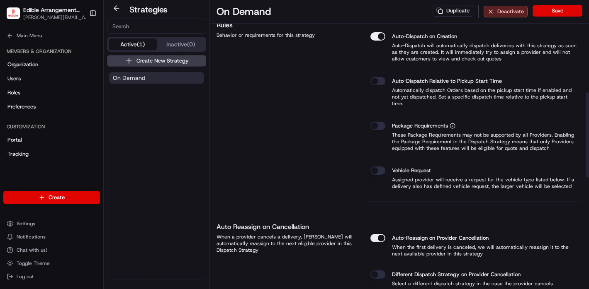
click at [381, 177] on p "Assigned provider will receive a request for the vehicle type listed below. If …" at bounding box center [473, 183] width 206 height 13
click at [378, 167] on button "Vehicle Request" at bounding box center [377, 171] width 15 height 8
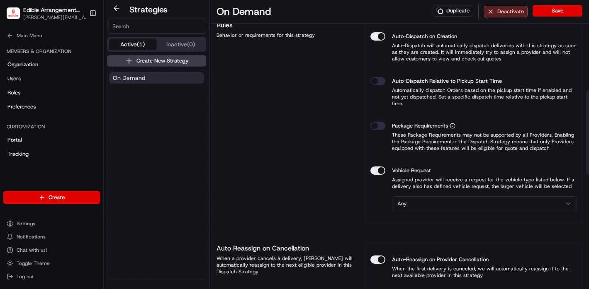
click at [428, 194] on html "Edible Arrangements - [GEOGRAPHIC_DATA], [GEOGRAPHIC_DATA] [EMAIL_ADDRESS][DOMA…" at bounding box center [294, 144] width 589 height 289
click at [556, 11] on button "Save" at bounding box center [557, 11] width 50 height 12
click at [30, 13] on span "Edible Arrangements - [GEOGRAPHIC_DATA], [GEOGRAPHIC_DATA]" at bounding box center [52, 10] width 58 height 8
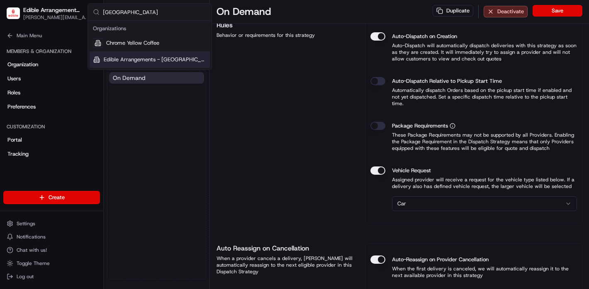
type input "[GEOGRAPHIC_DATA]"
click at [160, 58] on span "Edible Arrangements - [GEOGRAPHIC_DATA], [GEOGRAPHIC_DATA]" at bounding box center [155, 59] width 103 height 7
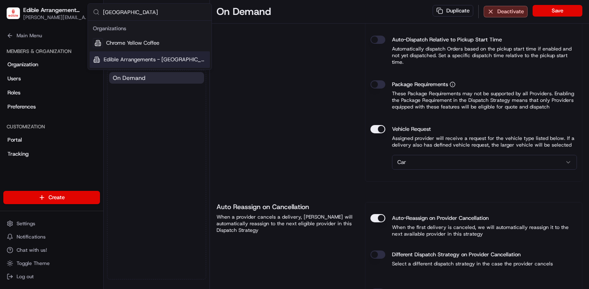
scroll to position [271, 0]
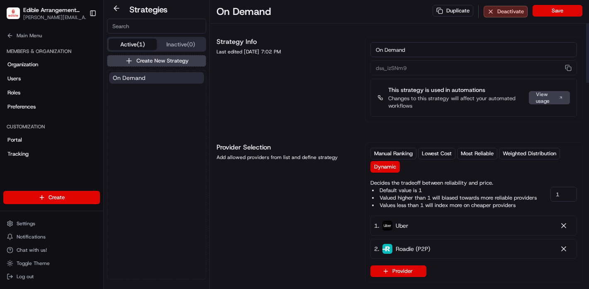
drag, startPoint x: 404, startPoint y: 154, endPoint x: 327, endPoint y: 121, distance: 83.5
click at [403, 154] on span "Manual Ranking" at bounding box center [393, 153] width 39 height 7
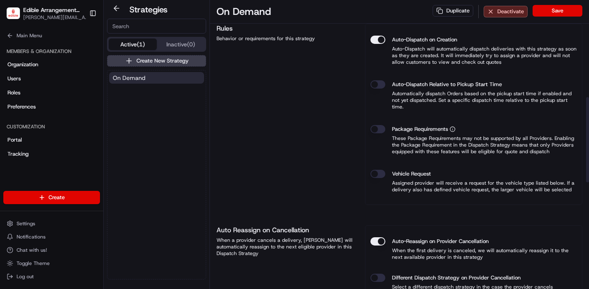
scroll to position [329, 0]
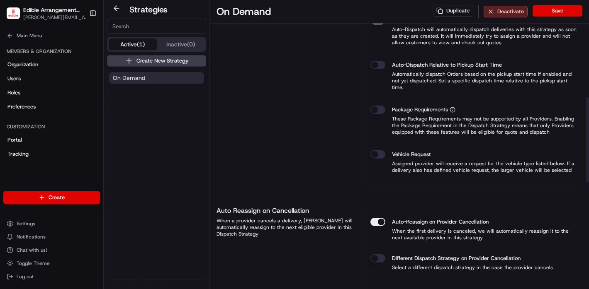
click at [378, 150] on button "Vehicle Request" at bounding box center [377, 154] width 15 height 8
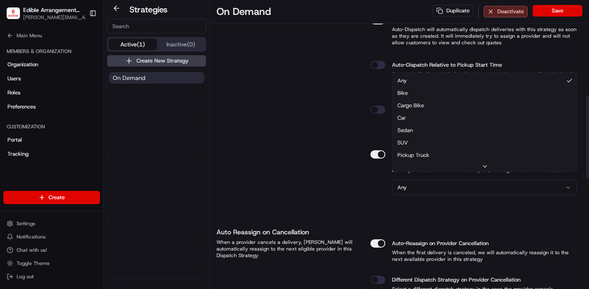
click at [447, 182] on html "Edible Arrangements - [GEOGRAPHIC_DATA], [GEOGRAPHIC_DATA] [EMAIL_ADDRESS][DOMA…" at bounding box center [294, 144] width 589 height 289
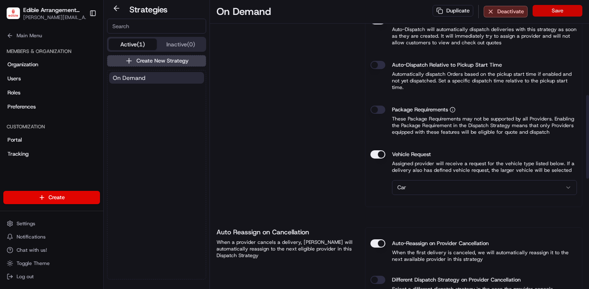
click at [562, 12] on button "Save" at bounding box center [557, 11] width 50 height 12
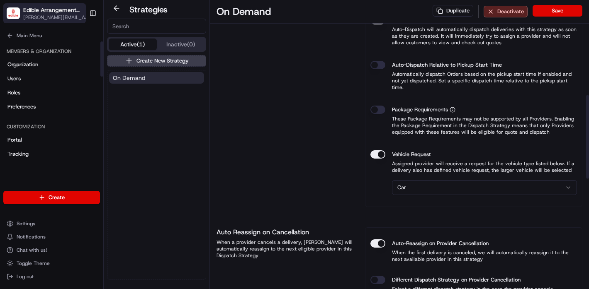
click at [61, 17] on span "[PERSON_NAME][EMAIL_ADDRESS][DOMAIN_NAME]" at bounding box center [57, 17] width 68 height 7
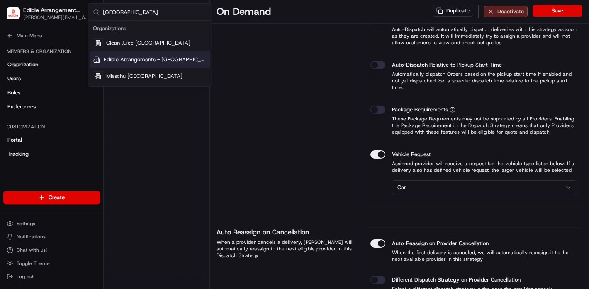
type input "[GEOGRAPHIC_DATA]"
click at [152, 60] on span "Edible Arrangements - [GEOGRAPHIC_DATA], [GEOGRAPHIC_DATA]" at bounding box center [155, 59] width 103 height 7
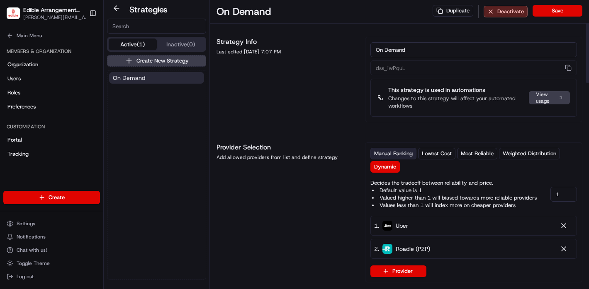
click at [388, 154] on span "Manual Ranking" at bounding box center [393, 153] width 39 height 7
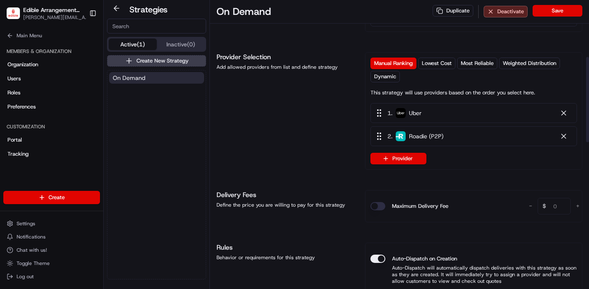
scroll to position [285, 0]
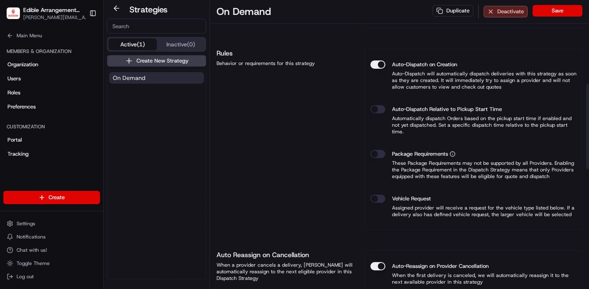
drag, startPoint x: 377, startPoint y: 191, endPoint x: 383, endPoint y: 189, distance: 5.8
click at [377, 195] on button "Vehicle Request" at bounding box center [377, 199] width 15 height 8
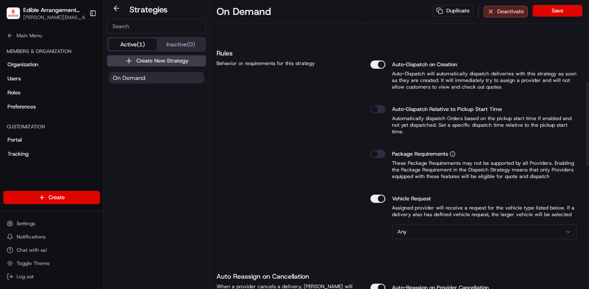
click at [441, 221] on html "Edible Arrangements - [GEOGRAPHIC_DATA], [GEOGRAPHIC_DATA] [EMAIL_ADDRESS][DOMA…" at bounding box center [294, 144] width 589 height 289
click at [563, 9] on button "Save" at bounding box center [557, 11] width 50 height 12
click at [54, 14] on span "[PERSON_NAME][EMAIL_ADDRESS][DOMAIN_NAME]" at bounding box center [57, 17] width 68 height 7
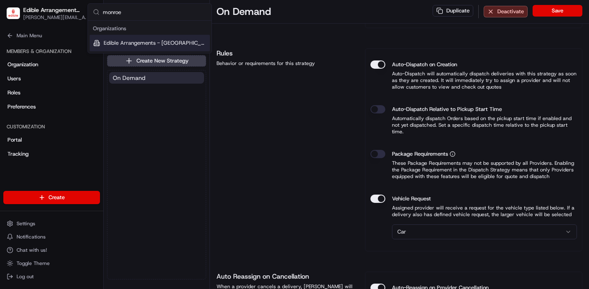
type input "monroe"
click at [165, 41] on span "Edible Arrangements - [GEOGRAPHIC_DATA], [GEOGRAPHIC_DATA]" at bounding box center [155, 42] width 103 height 7
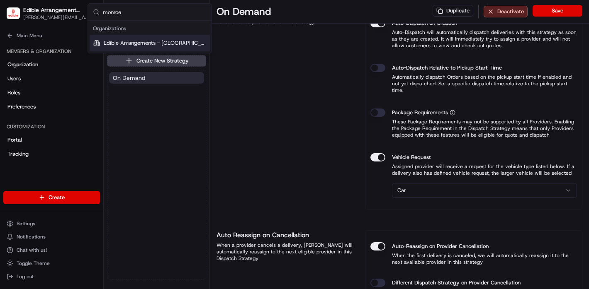
scroll to position [243, 0]
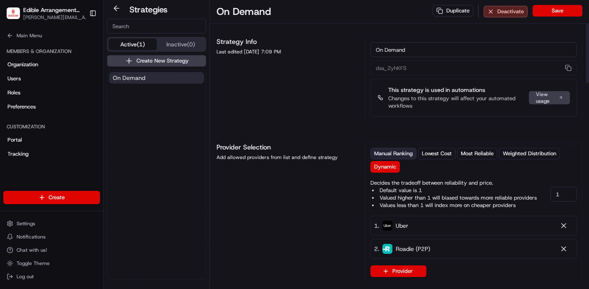
click at [400, 159] on button "Manual Ranking" at bounding box center [393, 154] width 46 height 12
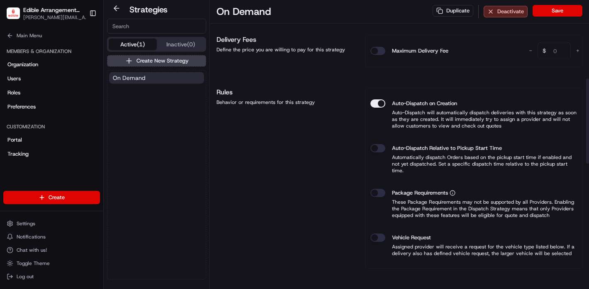
scroll to position [266, 0]
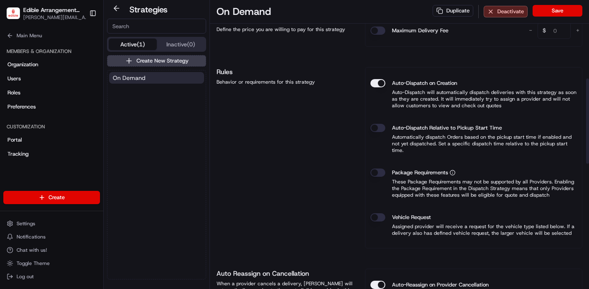
click at [373, 213] on button "Vehicle Request" at bounding box center [377, 217] width 15 height 8
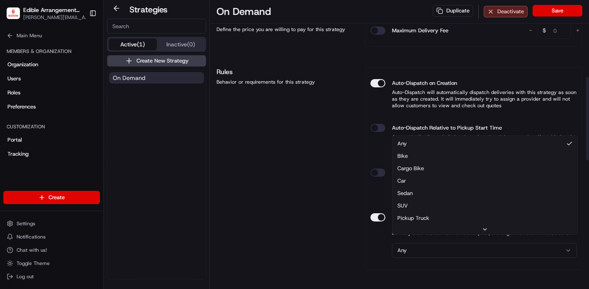
click at [453, 245] on html "Edible Arrangements - [GEOGRAPHIC_DATA], [GEOGRAPHIC_DATA] [EMAIL_ADDRESS][DOMA…" at bounding box center [294, 144] width 589 height 289
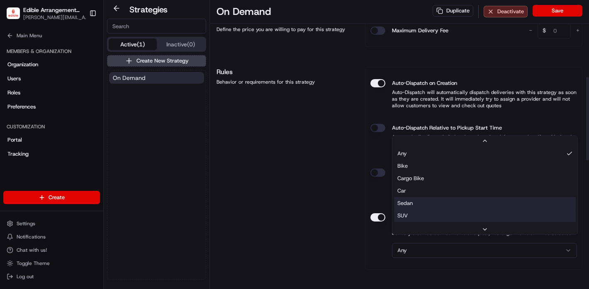
scroll to position [12, 0]
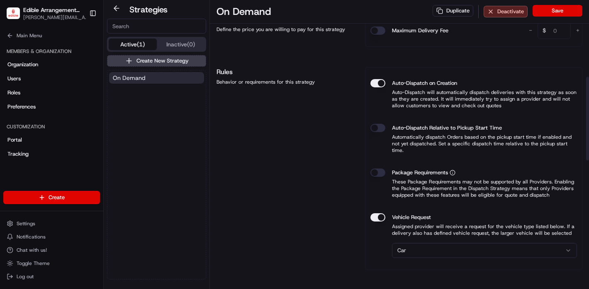
click at [557, 5] on button "Save" at bounding box center [557, 11] width 50 height 12
click at [44, 18] on span "[PERSON_NAME][EMAIL_ADDRESS][DOMAIN_NAME]" at bounding box center [57, 17] width 68 height 7
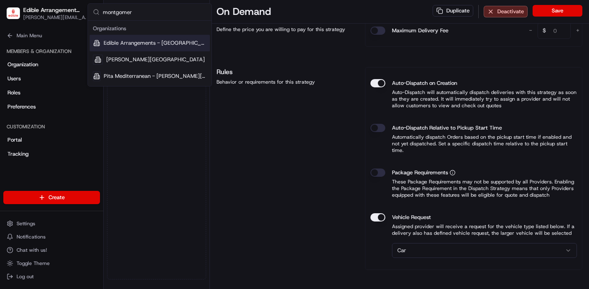
type input "montgomer"
click at [139, 42] on span "Edible Arrangements - [GEOGRAPHIC_DATA], [GEOGRAPHIC_DATA]" at bounding box center [155, 42] width 103 height 7
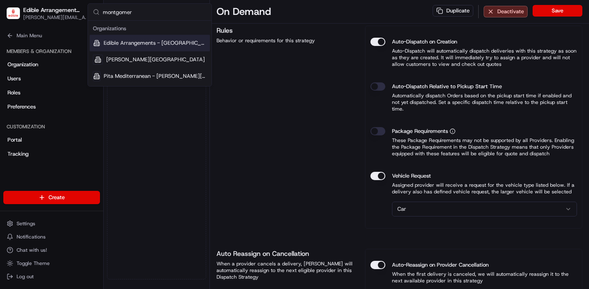
scroll to position [225, 0]
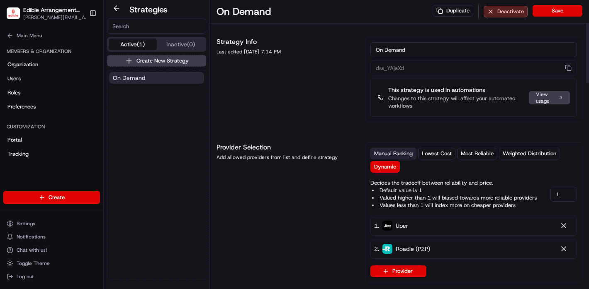
click at [386, 153] on span "Manual Ranking" at bounding box center [393, 153] width 39 height 7
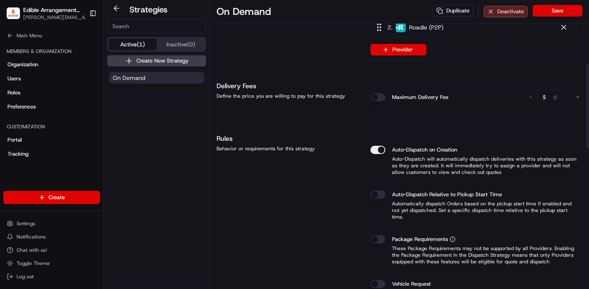
scroll to position [327, 0]
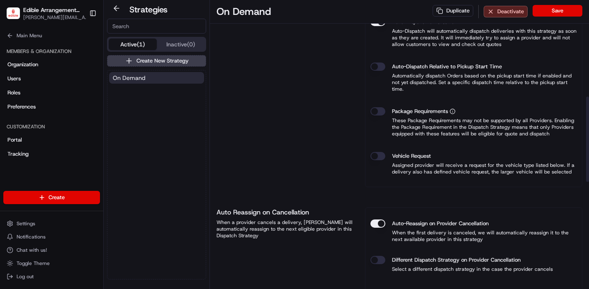
click at [376, 152] on button "Vehicle Request" at bounding box center [377, 156] width 15 height 8
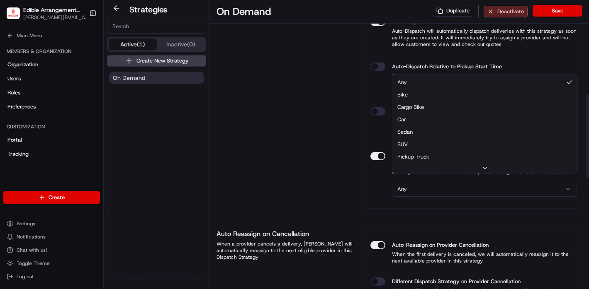
click at [419, 179] on html "Edible Arrangements - [GEOGRAPHIC_DATA], [GEOGRAPHIC_DATA] [EMAIL_ADDRESS][DOMA…" at bounding box center [294, 144] width 589 height 289
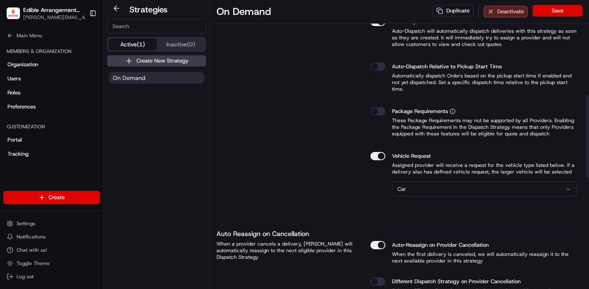
click at [562, 8] on button "Save" at bounding box center [557, 11] width 50 height 12
click at [63, 13] on span "Edible Arrangements - [GEOGRAPHIC_DATA], [GEOGRAPHIC_DATA]" at bounding box center [52, 10] width 58 height 8
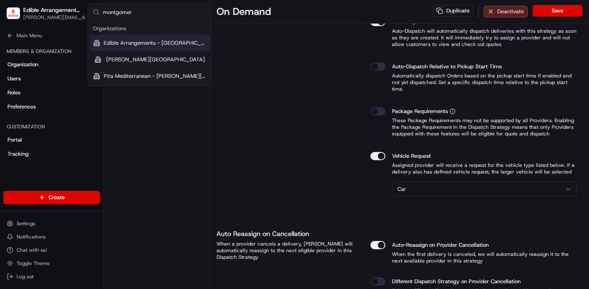
type input "montgomer"
click at [135, 44] on span "Edible Arrangements - [GEOGRAPHIC_DATA], [GEOGRAPHIC_DATA]" at bounding box center [155, 42] width 103 height 7
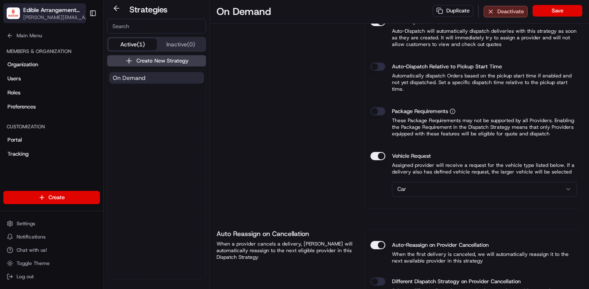
click at [46, 17] on span "[PERSON_NAME][EMAIL_ADDRESS][DOMAIN_NAME]" at bounding box center [57, 17] width 68 height 7
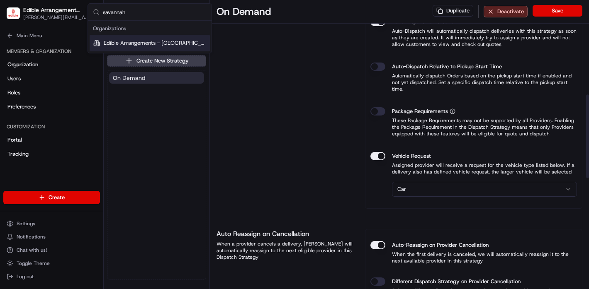
type input "savannah"
click at [186, 39] on span "Edible Arrangements - [GEOGRAPHIC_DATA], [GEOGRAPHIC_DATA]" at bounding box center [155, 42] width 103 height 7
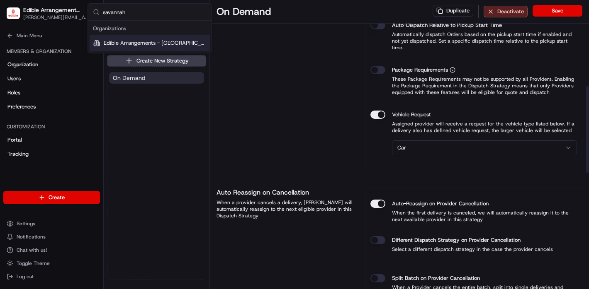
scroll to position [286, 0]
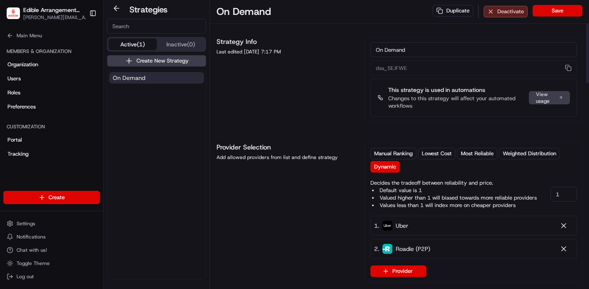
drag, startPoint x: 387, startPoint y: 153, endPoint x: 366, endPoint y: 150, distance: 20.9
click at [387, 153] on span "Manual Ranking" at bounding box center [393, 153] width 39 height 7
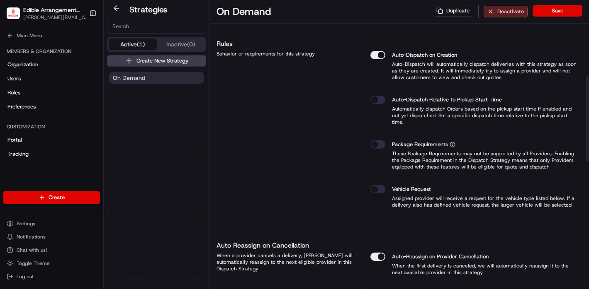
scroll to position [317, 0]
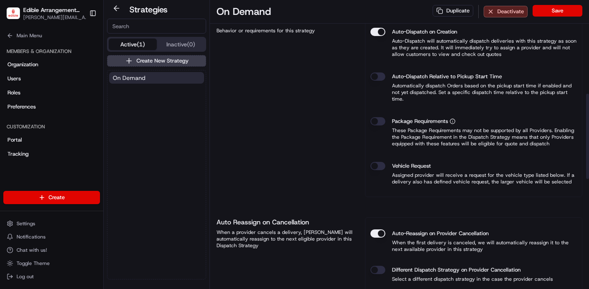
click at [378, 162] on button "Vehicle Request" at bounding box center [377, 166] width 15 height 8
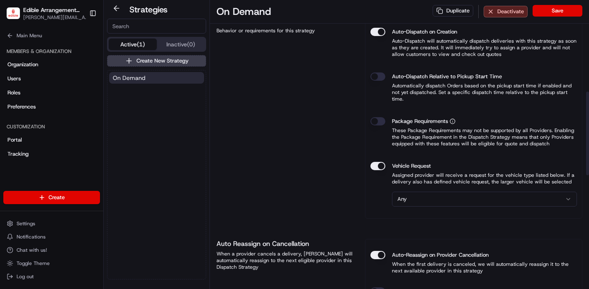
click at [441, 194] on html "Edible Arrangements - [GEOGRAPHIC_DATA], [GEOGRAPHIC_DATA] [EMAIL_ADDRESS][DOMA…" at bounding box center [294, 144] width 589 height 289
click at [551, 10] on button "Save" at bounding box center [557, 11] width 50 height 12
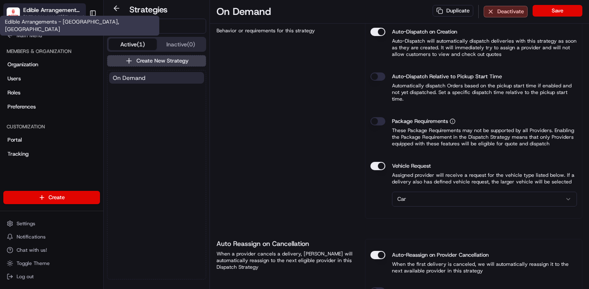
click at [44, 9] on span "Edible Arrangements - [GEOGRAPHIC_DATA], [GEOGRAPHIC_DATA]" at bounding box center [52, 10] width 58 height 8
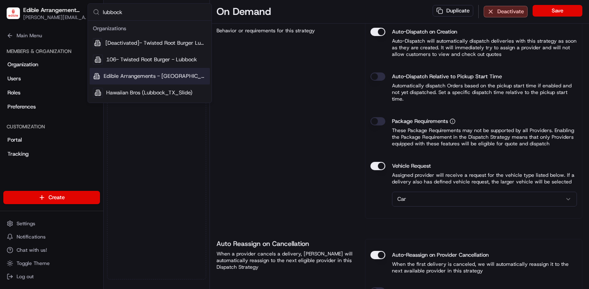
type input "lubbock"
click at [169, 73] on span "Edible Arrangements - [GEOGRAPHIC_DATA], [GEOGRAPHIC_DATA]" at bounding box center [155, 76] width 103 height 7
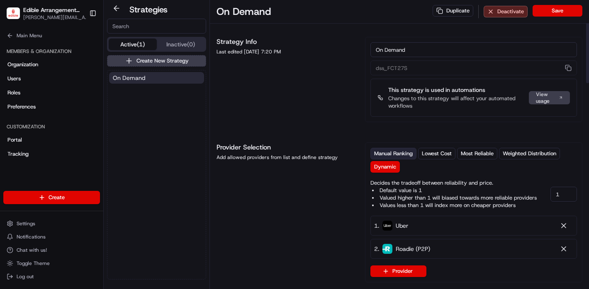
click at [385, 156] on span "Manual Ranking" at bounding box center [393, 153] width 39 height 7
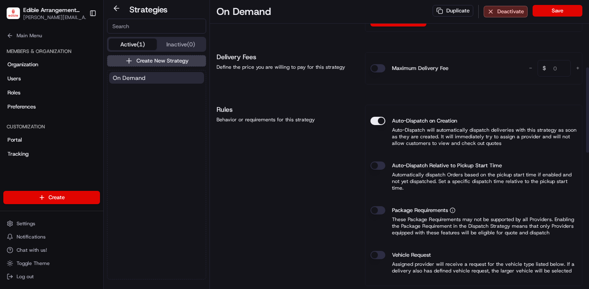
scroll to position [345, 0]
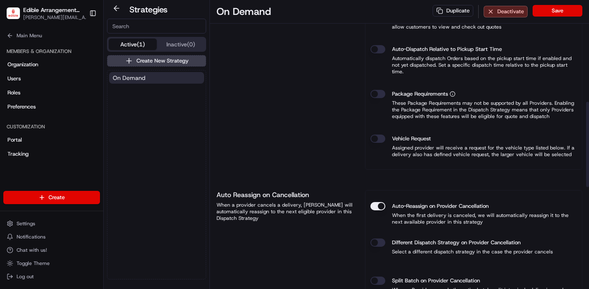
click at [373, 145] on p "Assigned provider will receive a request for the vehicle type listed below. If …" at bounding box center [473, 151] width 206 height 13
click at [375, 135] on button "Vehicle Request" at bounding box center [377, 139] width 15 height 8
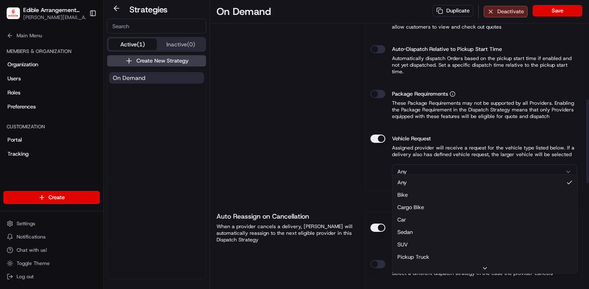
click at [405, 164] on html "Edible Arrangements - Lubbock, [GEOGRAPHIC_DATA] [EMAIL_ADDRESS][DOMAIN_NAME] T…" at bounding box center [294, 144] width 589 height 289
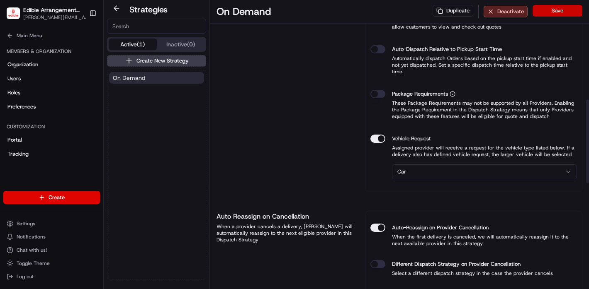
click at [555, 12] on button "Save" at bounding box center [557, 11] width 50 height 12
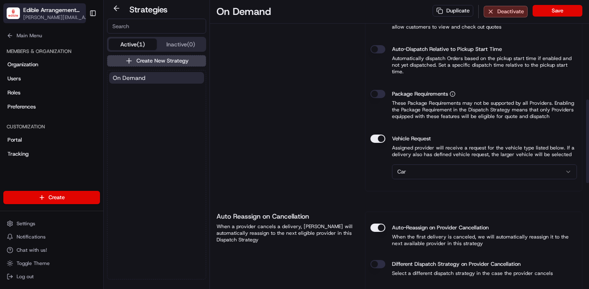
click at [56, 12] on span "Edible Arrangements - [GEOGRAPHIC_DATA], [GEOGRAPHIC_DATA]" at bounding box center [52, 10] width 58 height 8
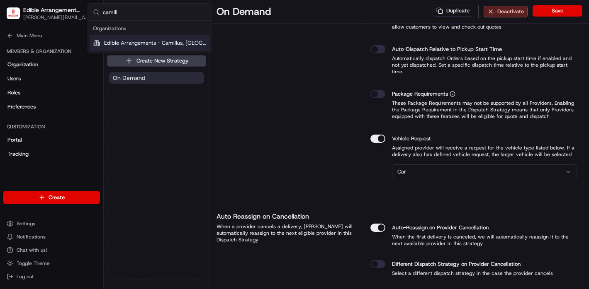
type input "camill"
click at [136, 39] on span "Edible Arrangements - Camillus, [GEOGRAPHIC_DATA]" at bounding box center [155, 42] width 102 height 7
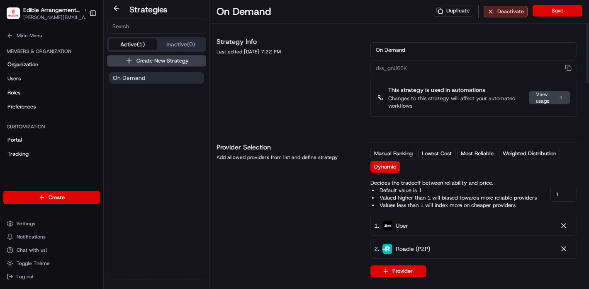
drag, startPoint x: 394, startPoint y: 153, endPoint x: 382, endPoint y: 146, distance: 13.7
click at [394, 153] on span "Manual Ranking" at bounding box center [393, 153] width 39 height 7
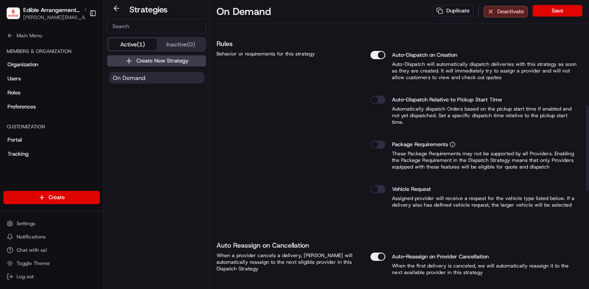
scroll to position [358, 0]
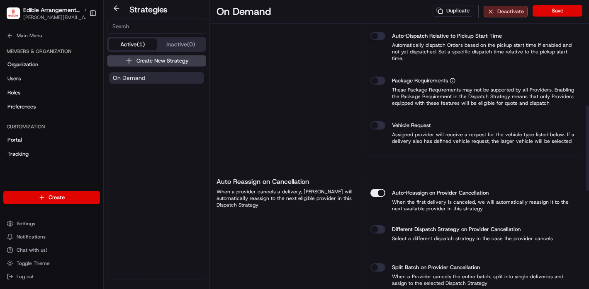
click at [376, 121] on button "Vehicle Request" at bounding box center [377, 125] width 15 height 8
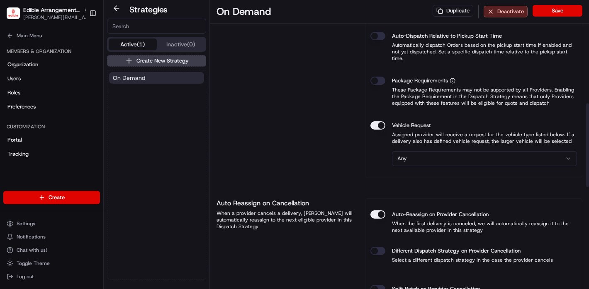
click at [430, 146] on html "Edible Arrangements - Camillus, [GEOGRAPHIC_DATA] [EMAIL_ADDRESS][DOMAIN_NAME] …" at bounding box center [294, 144] width 589 height 289
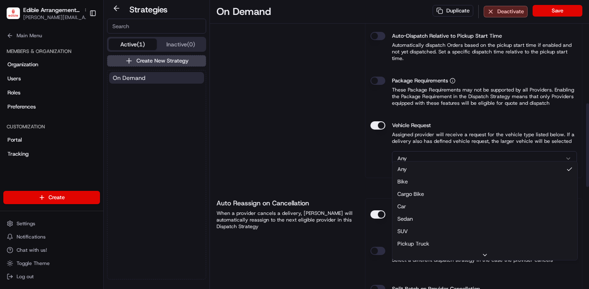
drag, startPoint x: 457, startPoint y: 211, endPoint x: 499, endPoint y: 117, distance: 103.7
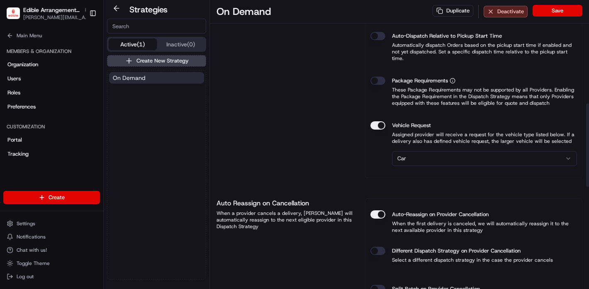
click at [559, 7] on button "Save" at bounding box center [557, 11] width 50 height 12
click at [27, 17] on span "[PERSON_NAME][EMAIL_ADDRESS][DOMAIN_NAME]" at bounding box center [56, 17] width 66 height 7
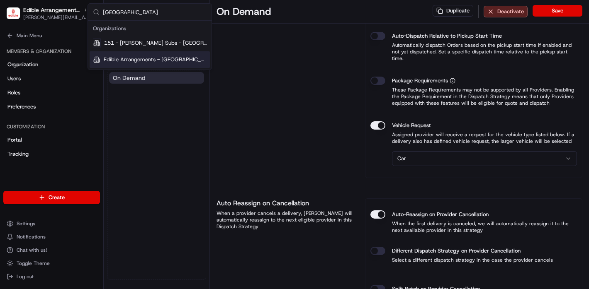
type input "[GEOGRAPHIC_DATA]"
click at [140, 56] on div "Edible Arrangements - [GEOGRAPHIC_DATA], [GEOGRAPHIC_DATA]" at bounding box center [150, 59] width 120 height 17
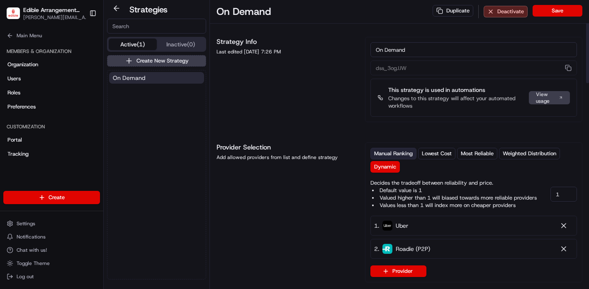
click at [397, 152] on span "Manual Ranking" at bounding box center [393, 153] width 39 height 7
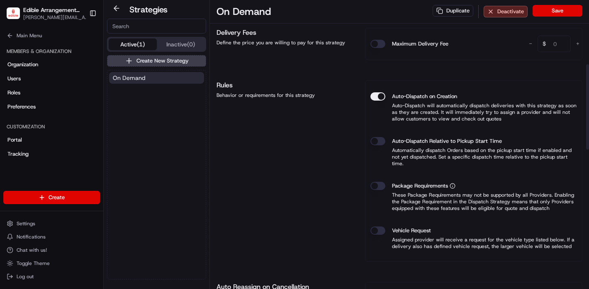
scroll to position [373, 0]
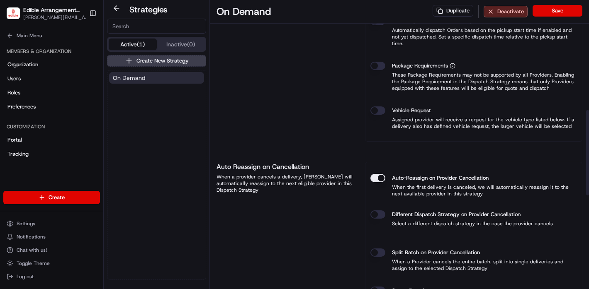
click at [380, 107] on button "Vehicle Request" at bounding box center [377, 111] width 15 height 8
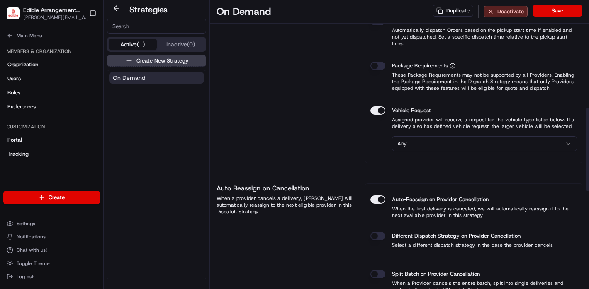
click at [438, 139] on html "Edible Arrangements - [GEOGRAPHIC_DATA], [GEOGRAPHIC_DATA] [EMAIL_ADDRESS][DOMA…" at bounding box center [294, 144] width 589 height 289
click at [543, 15] on button "Save" at bounding box center [557, 11] width 50 height 12
